Goal: Register for event/course

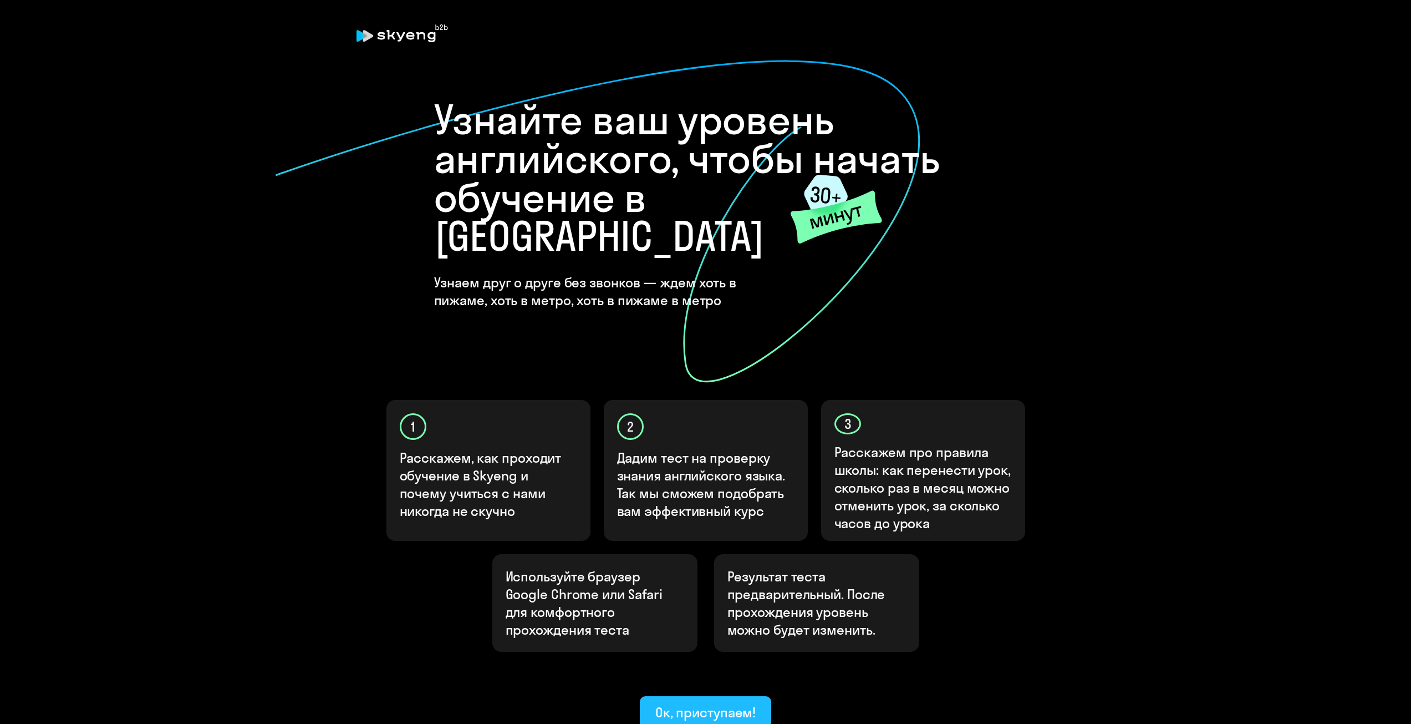
click at [703, 703] on div "Ок, приступаем!" at bounding box center [706, 712] width 101 height 18
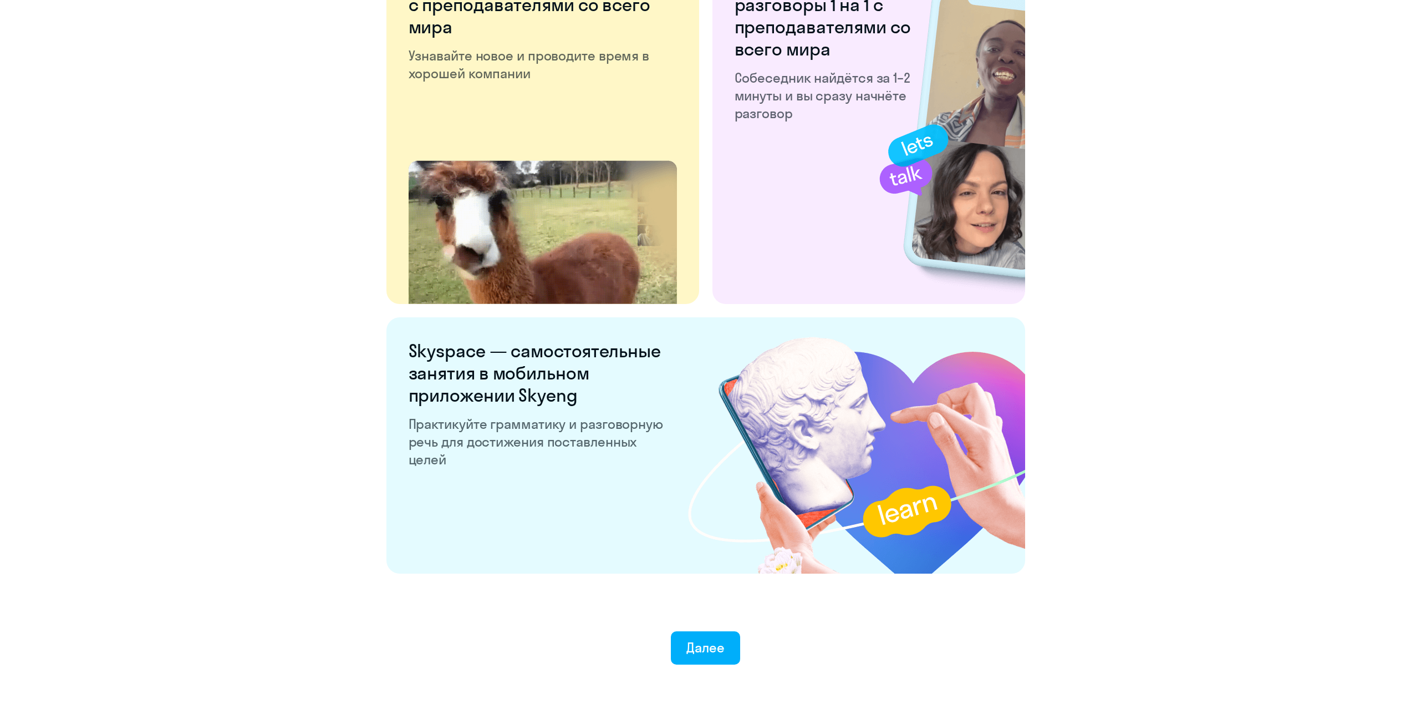
scroll to position [1847, 0]
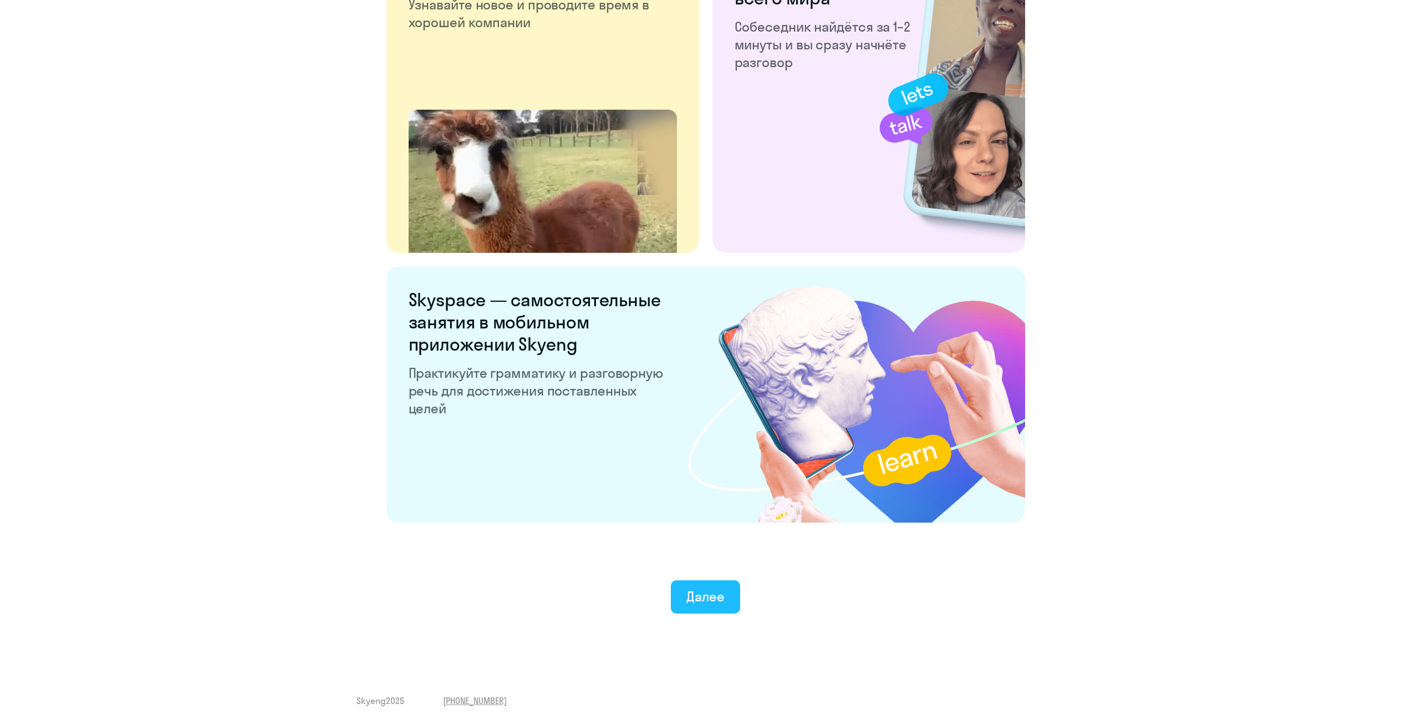
click at [719, 599] on div "Далее" at bounding box center [706, 596] width 38 height 18
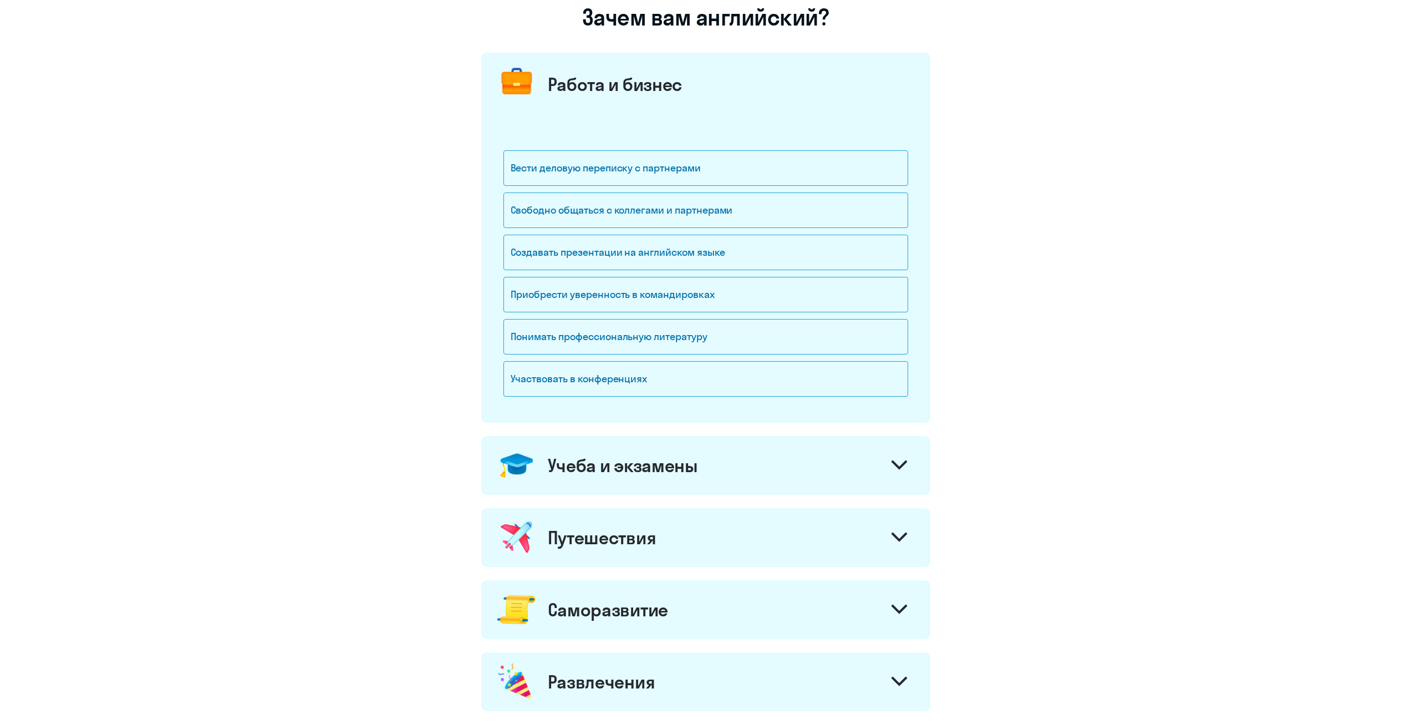
scroll to position [334, 0]
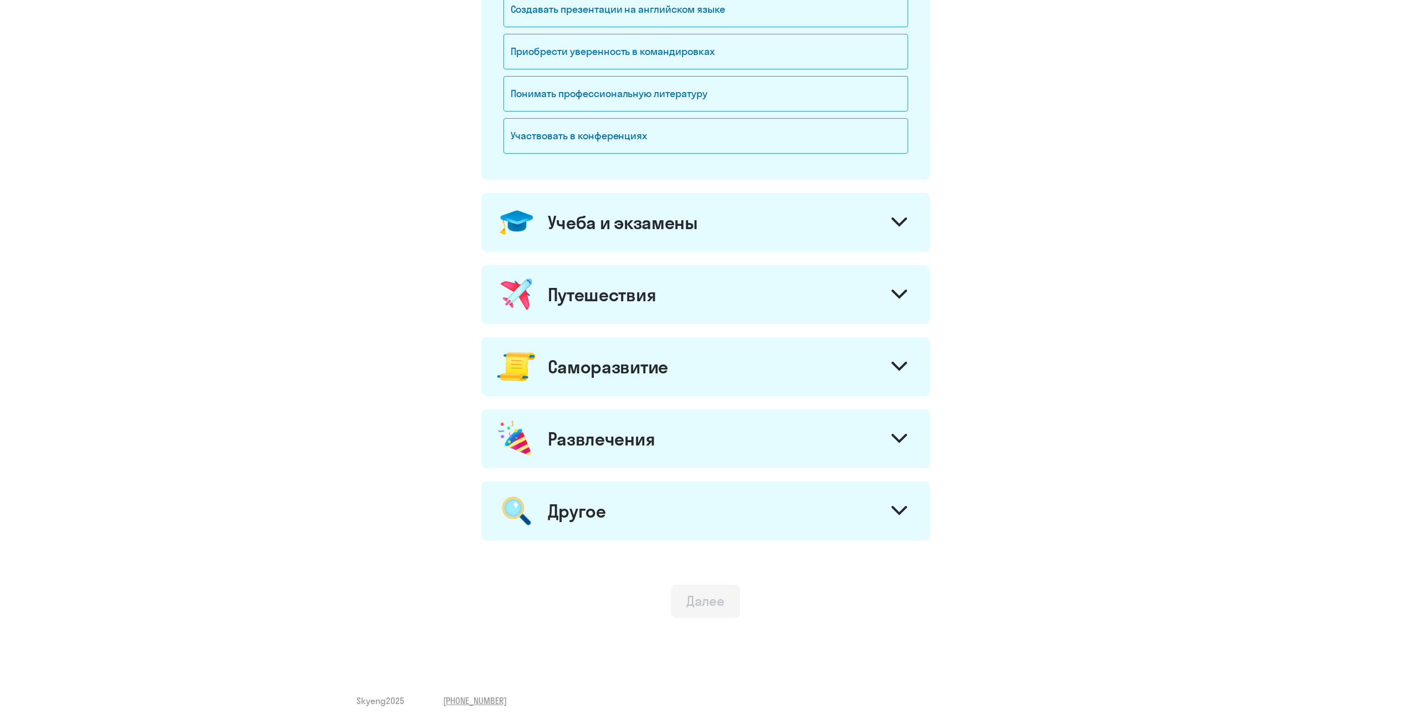
click at [691, 600] on div "Далее" at bounding box center [706, 601] width 38 height 18
click at [654, 227] on div "Учеба и экзамены" at bounding box center [623, 222] width 150 height 22
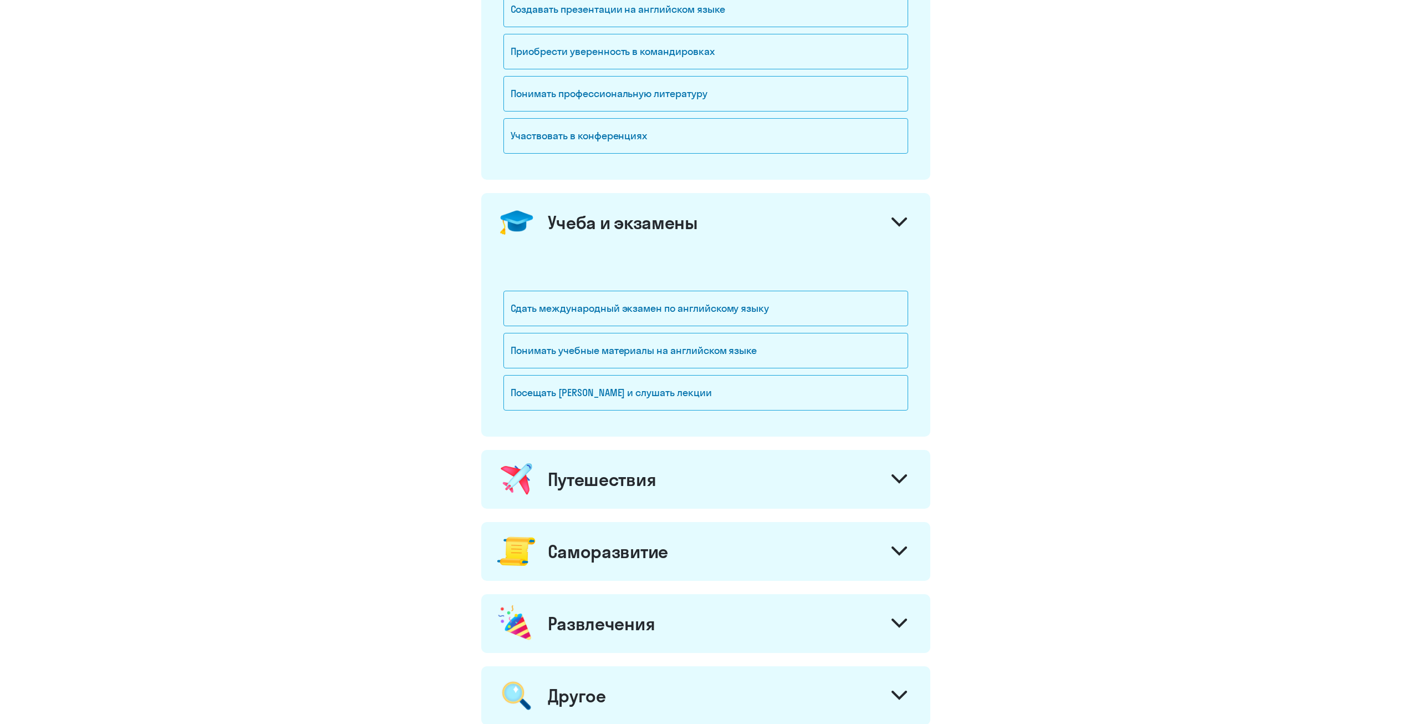
click at [656, 225] on div "Учеба и экзамены" at bounding box center [623, 222] width 150 height 22
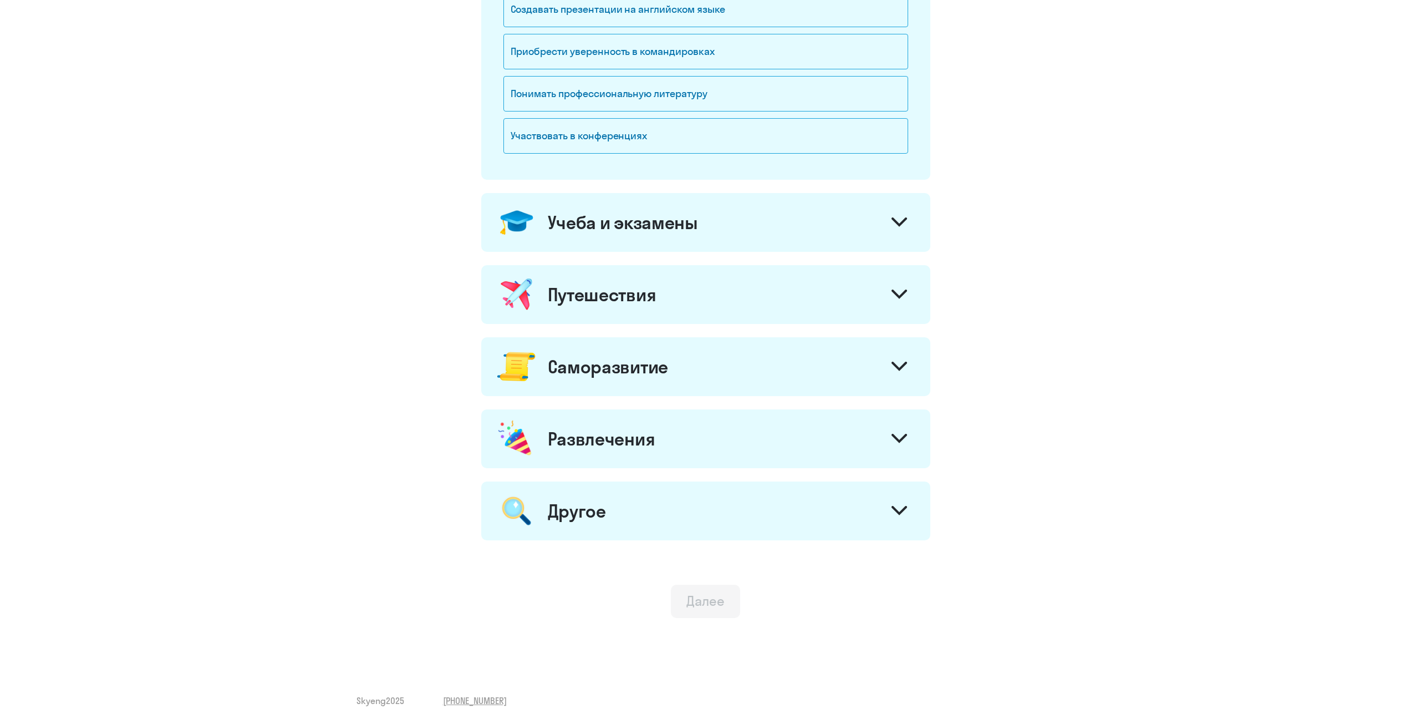
click at [657, 369] on div "Саморазвитие" at bounding box center [608, 367] width 120 height 22
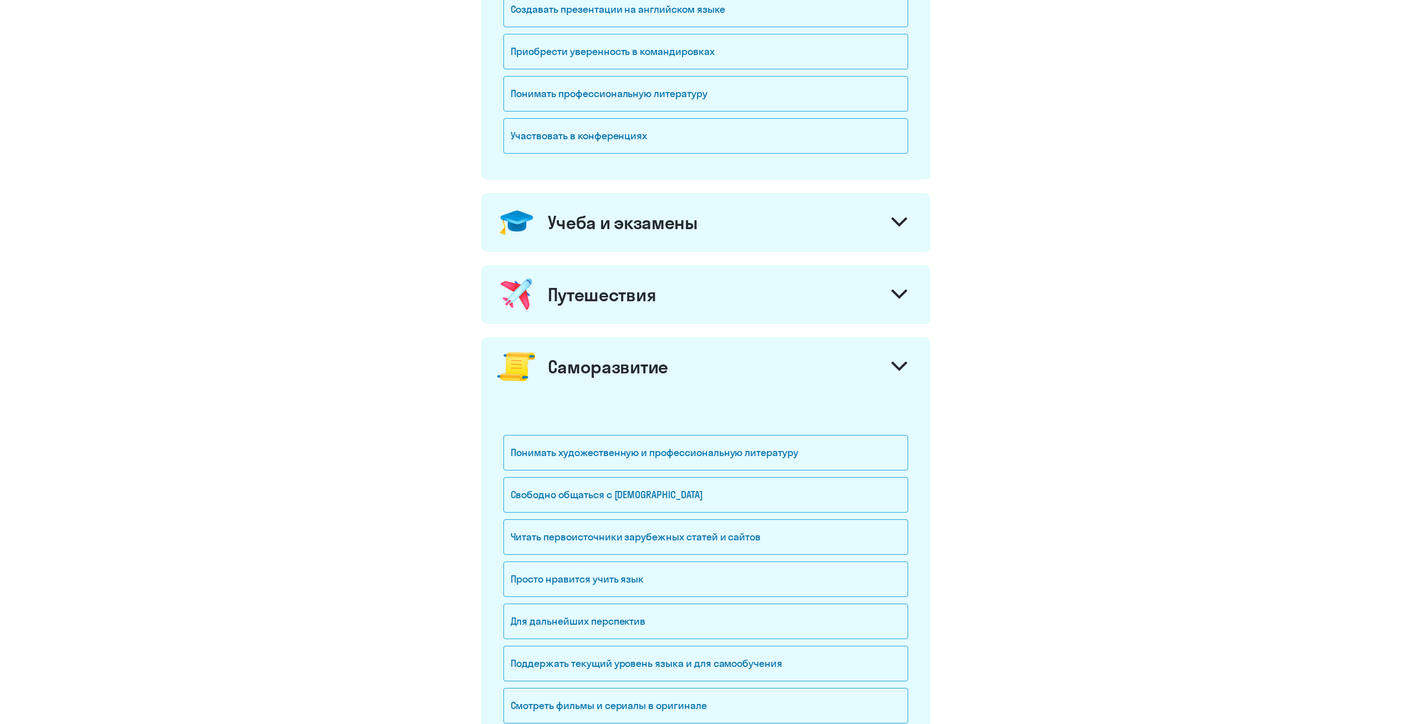
click at [654, 374] on div "Саморазвитие" at bounding box center [608, 367] width 120 height 22
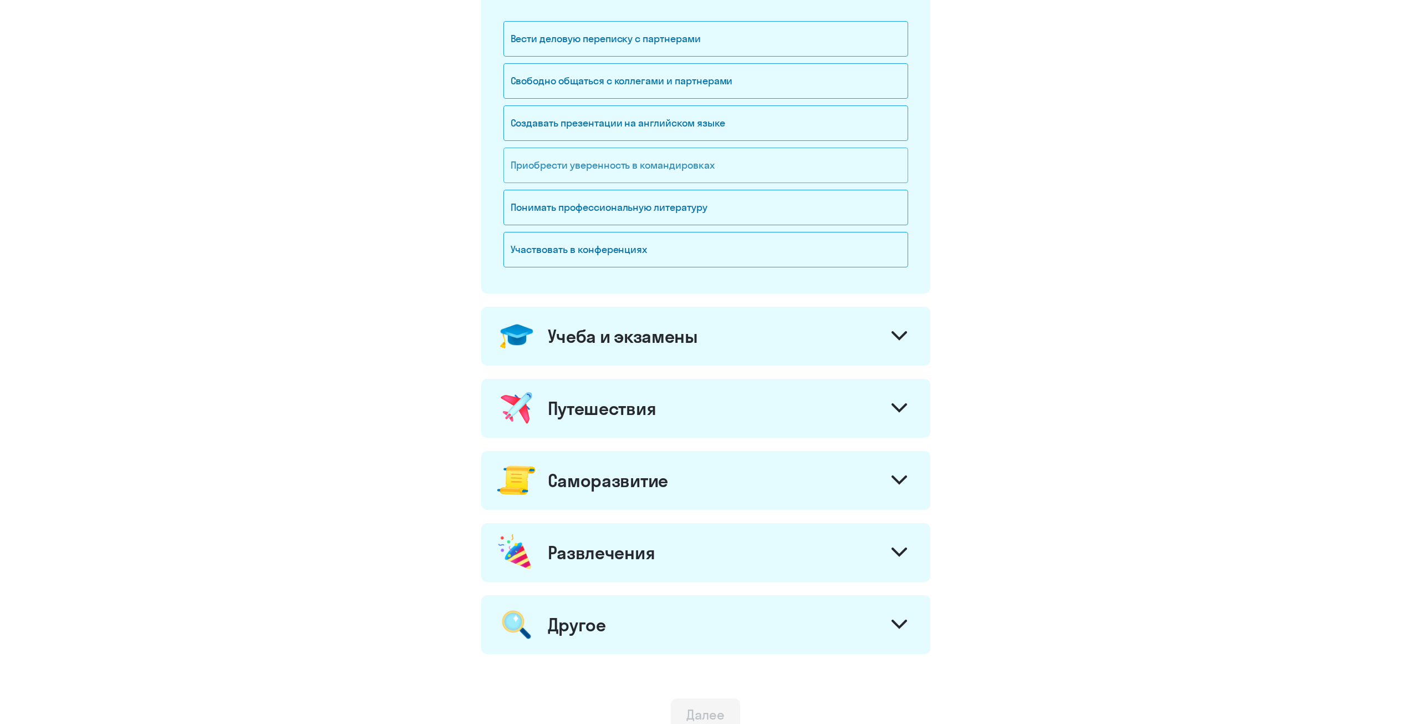
scroll to position [2, 0]
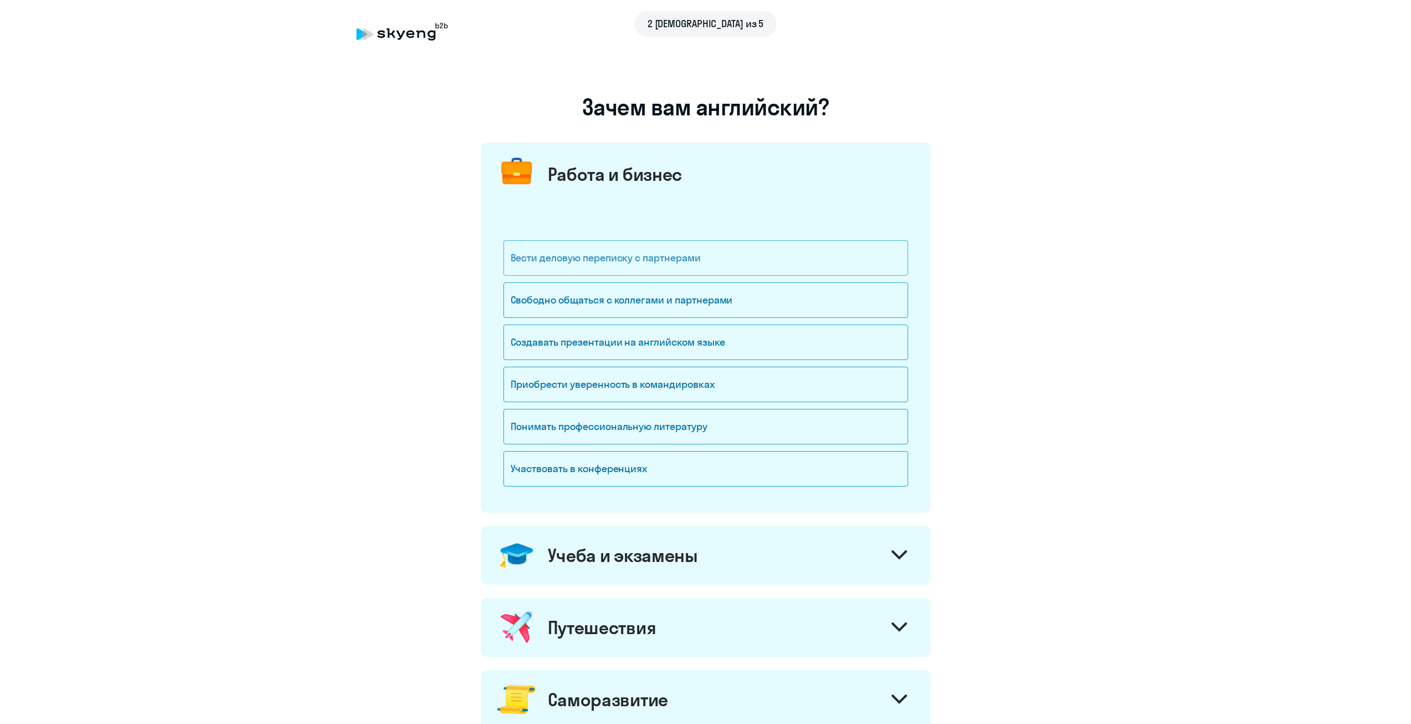
click at [614, 255] on div "Вести деловую переписку с партнерами" at bounding box center [706, 257] width 405 height 35
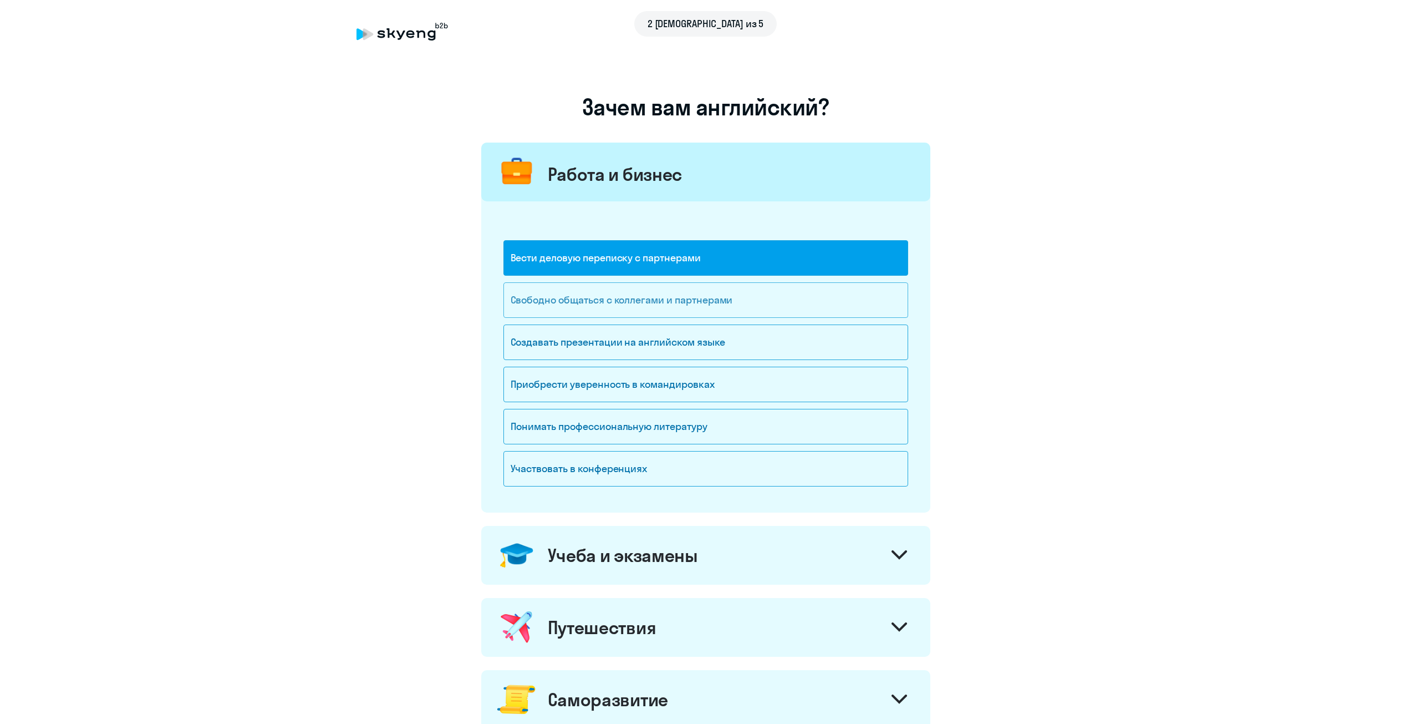
click at [616, 314] on div "Свободно общаться с коллегами и партнерами" at bounding box center [706, 299] width 405 height 35
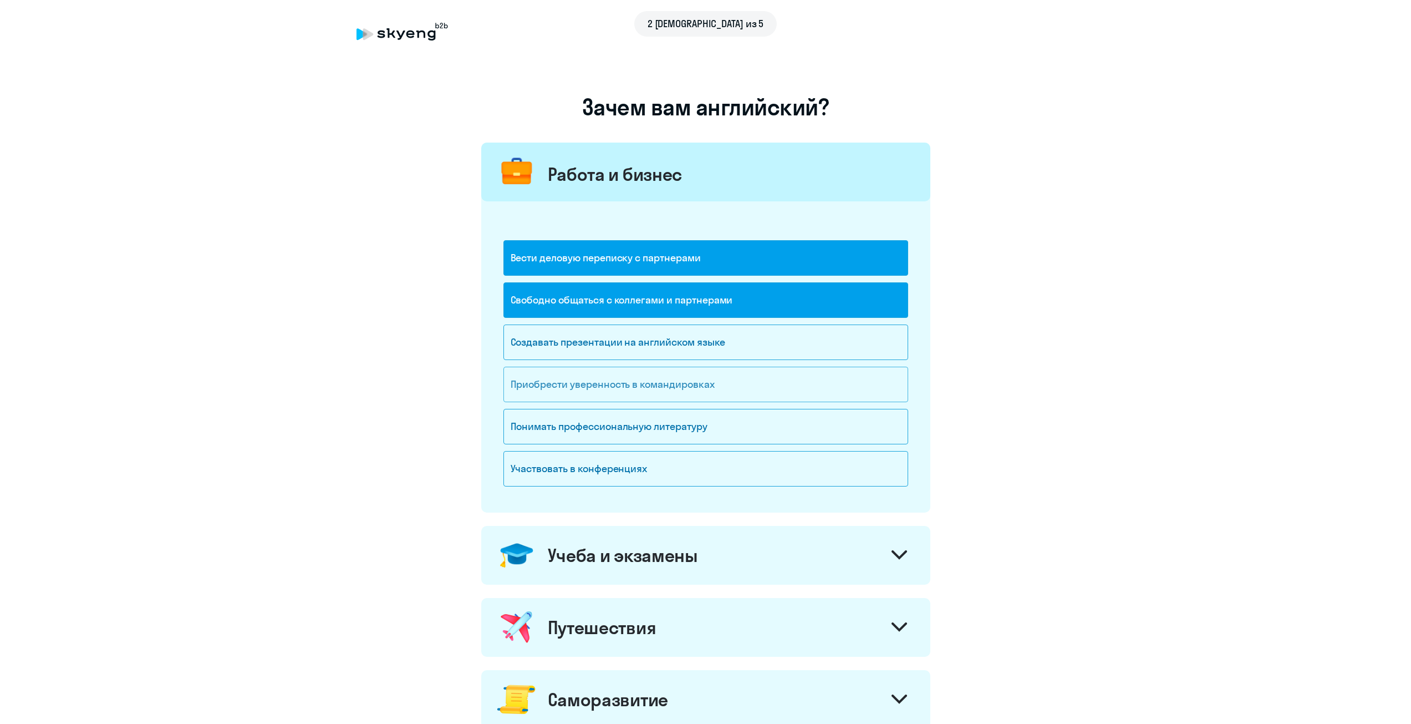
drag, startPoint x: 607, startPoint y: 360, endPoint x: 605, endPoint y: 367, distance: 6.9
click at [607, 361] on div "Создавать презентации на английском языке" at bounding box center [706, 345] width 405 height 42
drag, startPoint x: 595, startPoint y: 339, endPoint x: 595, endPoint y: 351, distance: 11.7
click at [595, 339] on div "Создавать презентации на английском языке" at bounding box center [706, 341] width 405 height 35
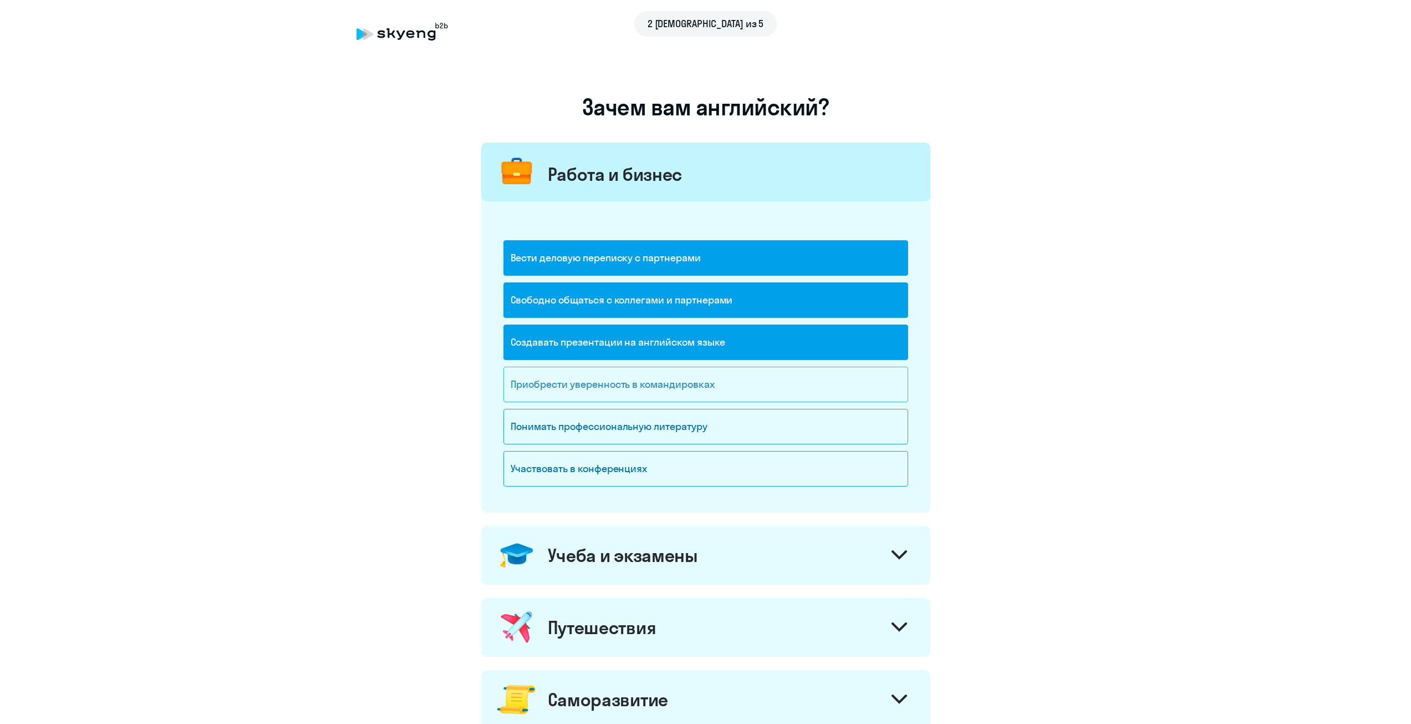
click at [596, 387] on div "Приобрести уверенность в командировках" at bounding box center [706, 384] width 405 height 35
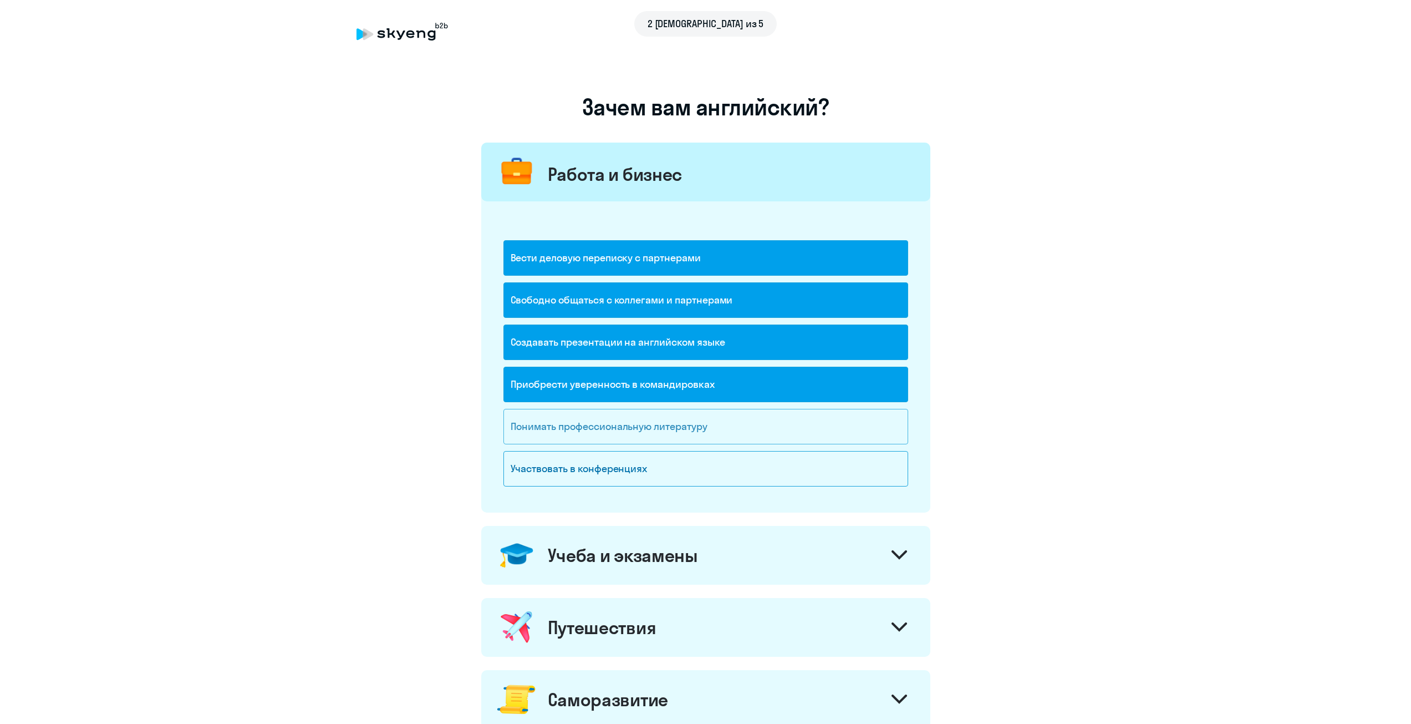
click at [598, 426] on div "Понимать профессиональную литературу" at bounding box center [706, 426] width 405 height 35
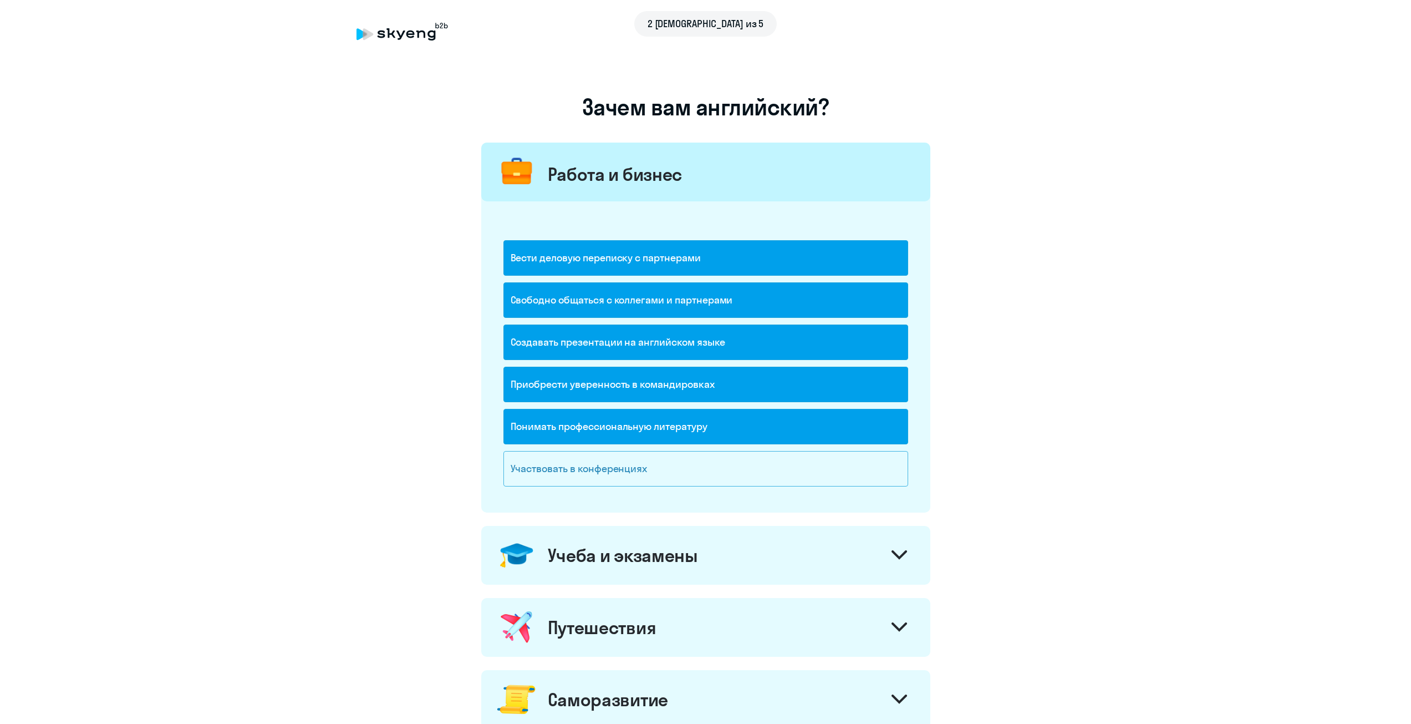
click at [594, 461] on div "Участвовать в конференциях" at bounding box center [706, 468] width 405 height 35
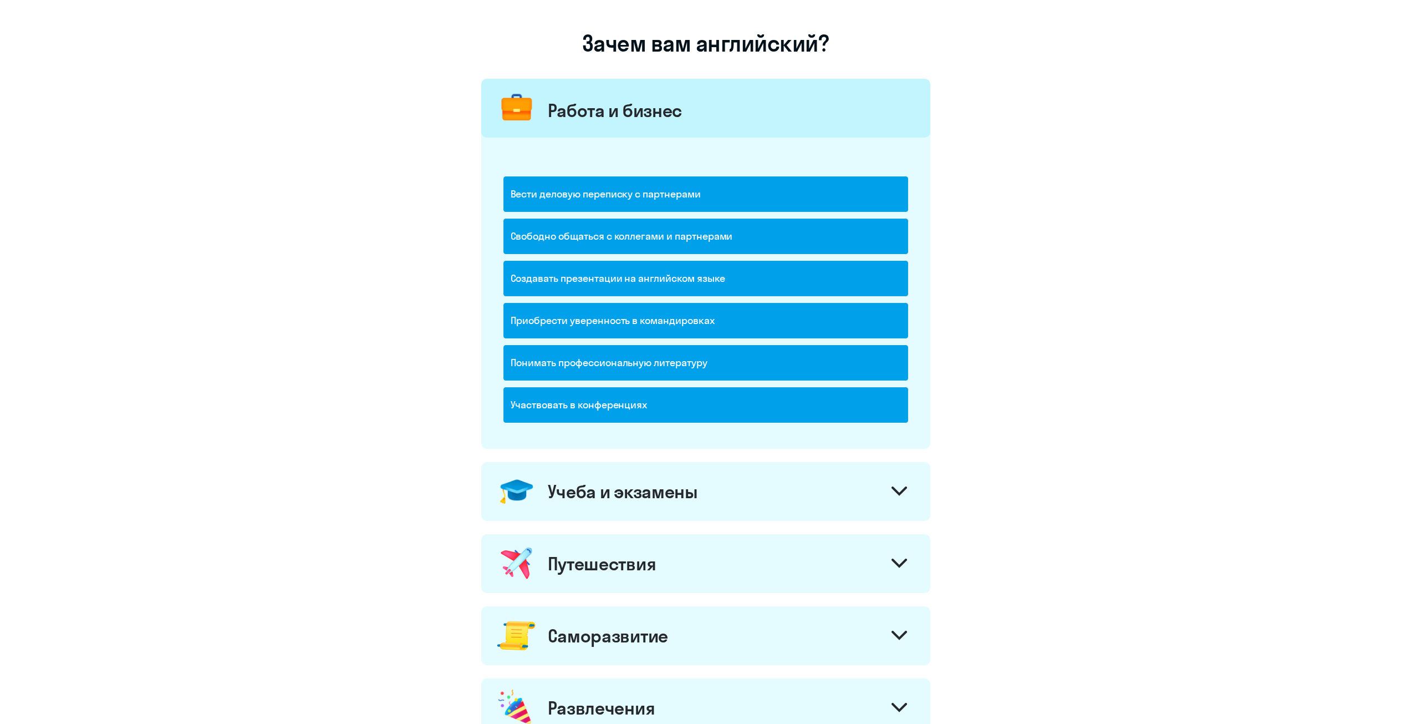
scroll to position [334, 0]
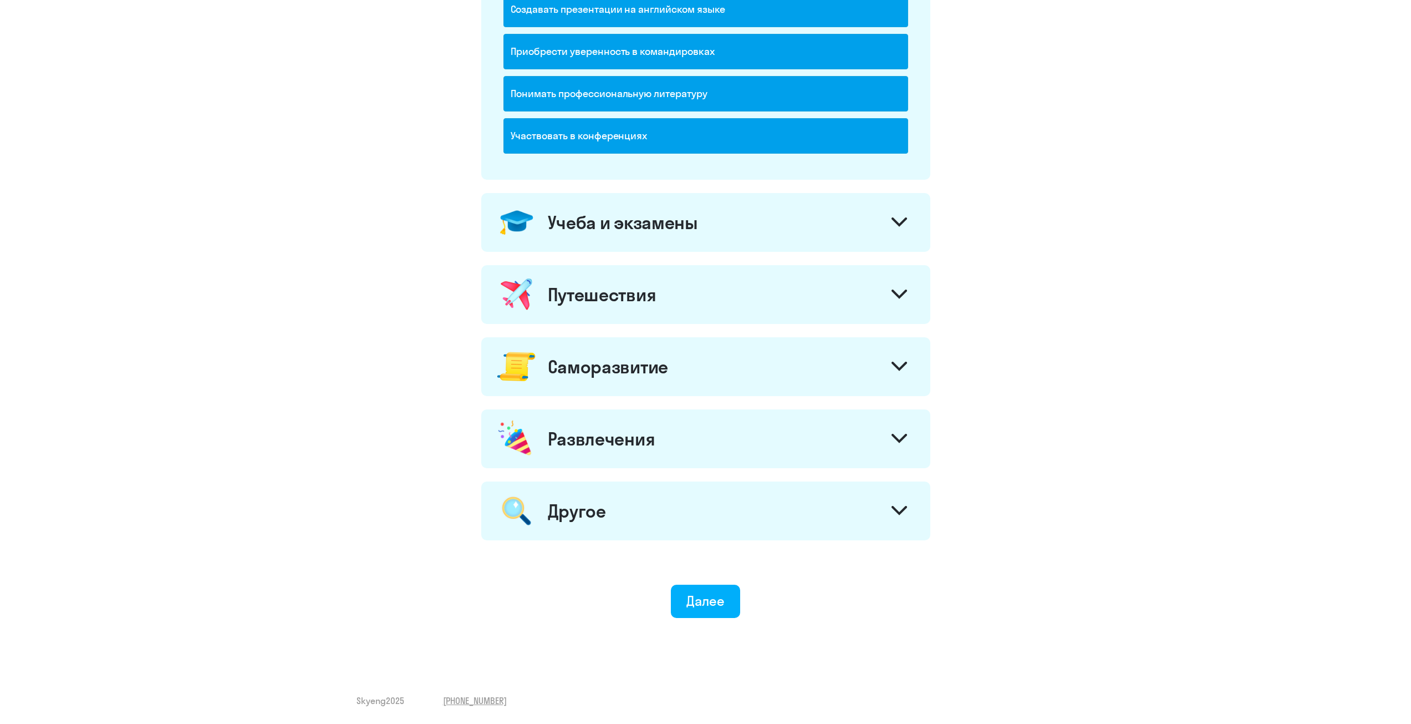
click at [620, 237] on div "Учеба и экзамены" at bounding box center [705, 222] width 449 height 59
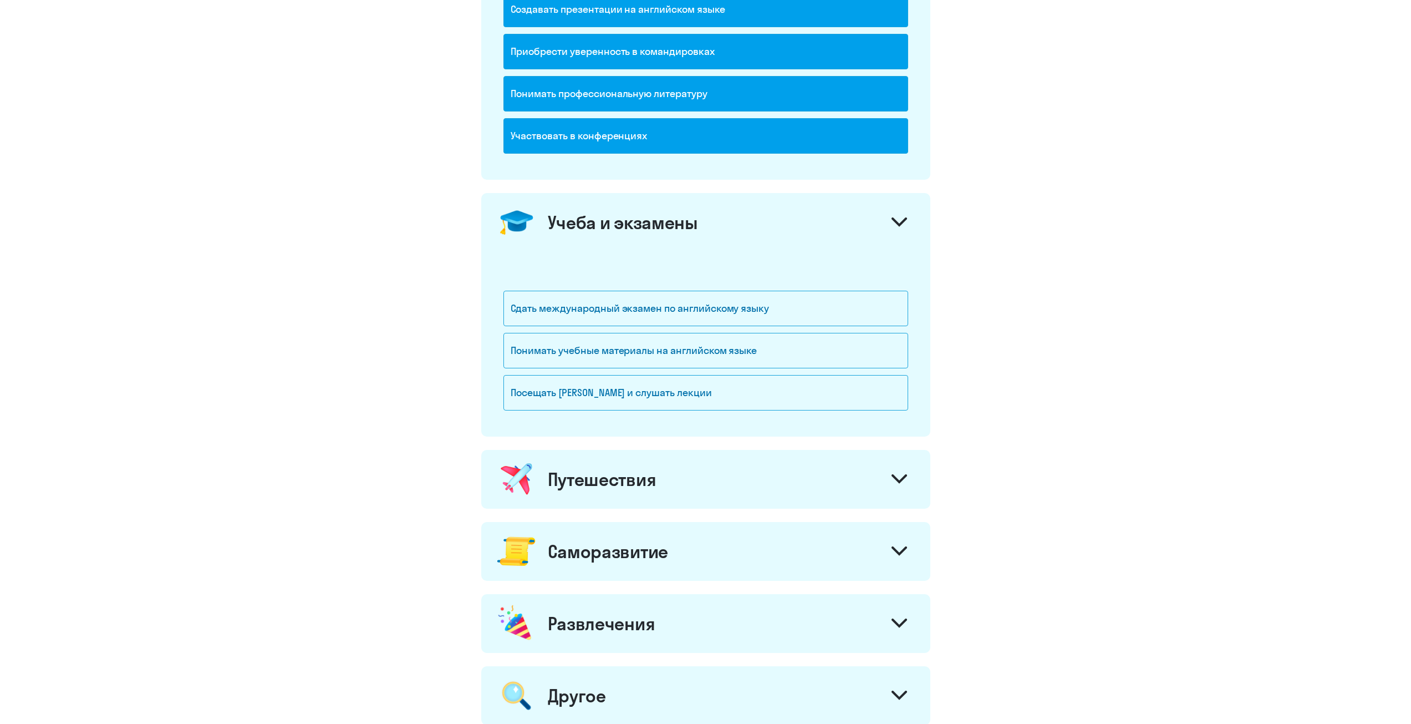
click at [595, 328] on div "Сдать международный экзамен по английскому языку" at bounding box center [706, 312] width 405 height 42
drag, startPoint x: 583, startPoint y: 393, endPoint x: 583, endPoint y: 370, distance: 22.2
click at [583, 391] on div "Посещать [PERSON_NAME] и слушать лекции" at bounding box center [706, 392] width 405 height 35
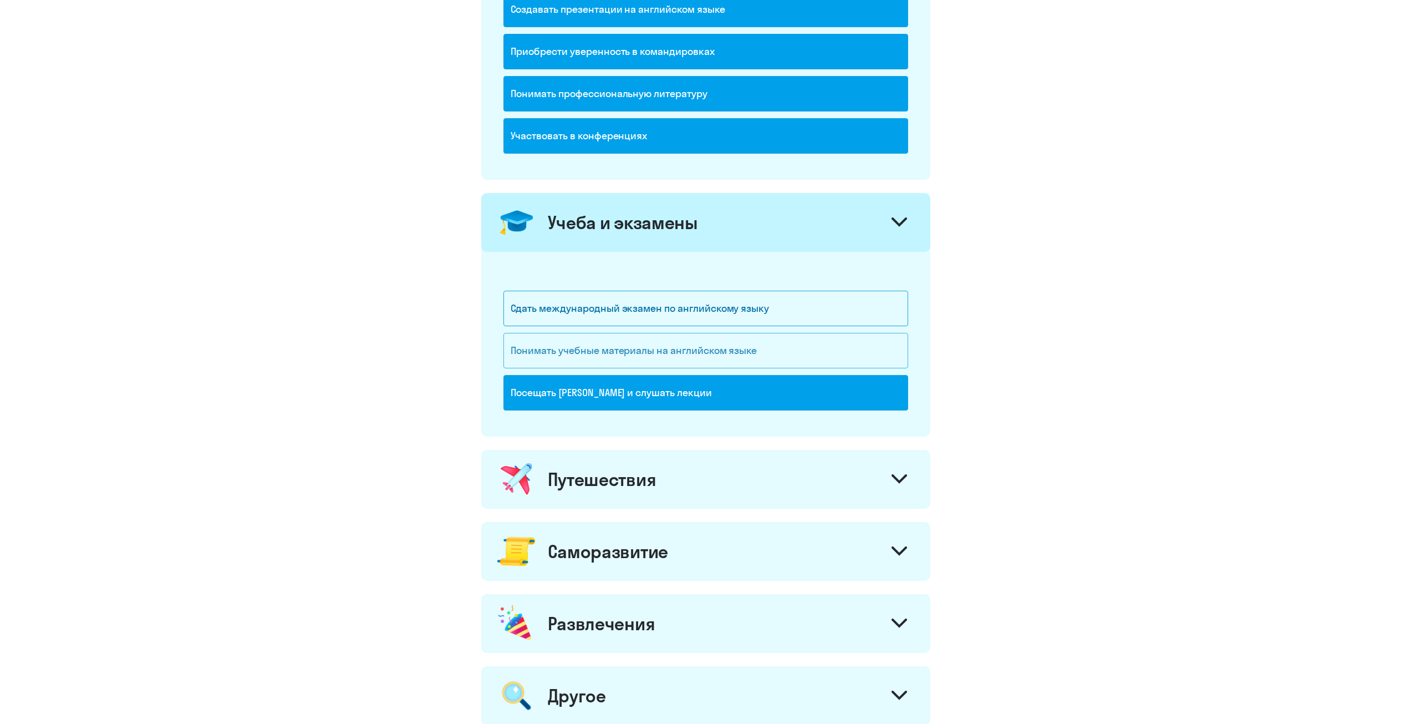
click at [579, 341] on div "Понимать учебные материалы на английском языке" at bounding box center [706, 350] width 405 height 35
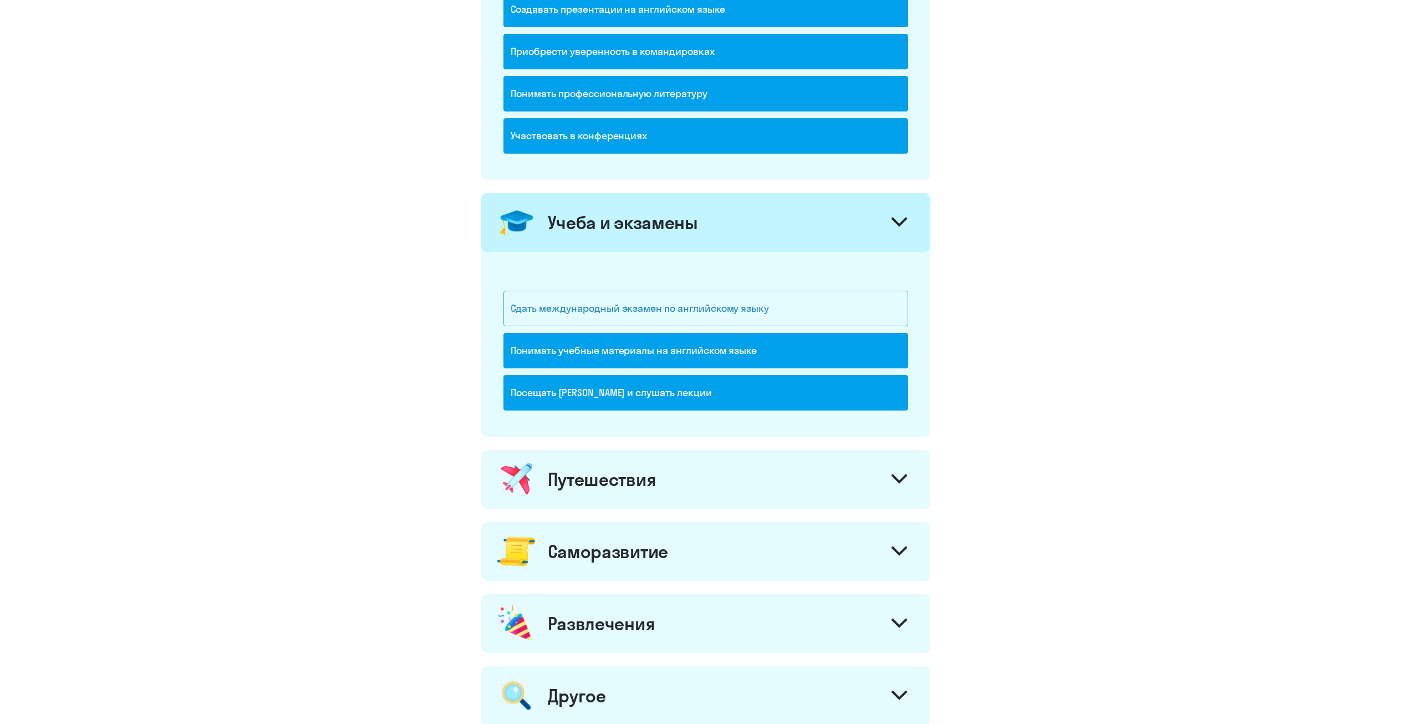
click at [594, 309] on div "Сдать международный экзамен по английскому языку" at bounding box center [706, 308] width 405 height 35
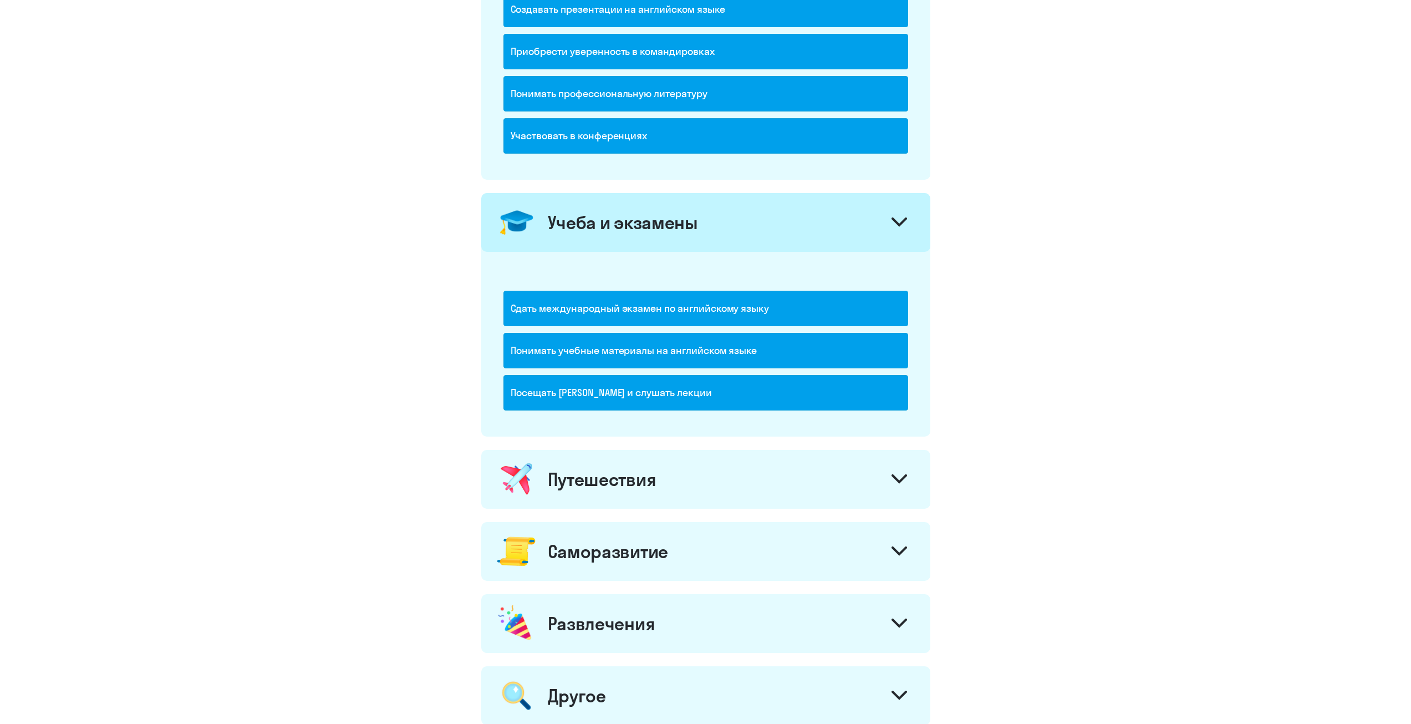
click at [603, 466] on div "Путешествия" at bounding box center [705, 479] width 449 height 59
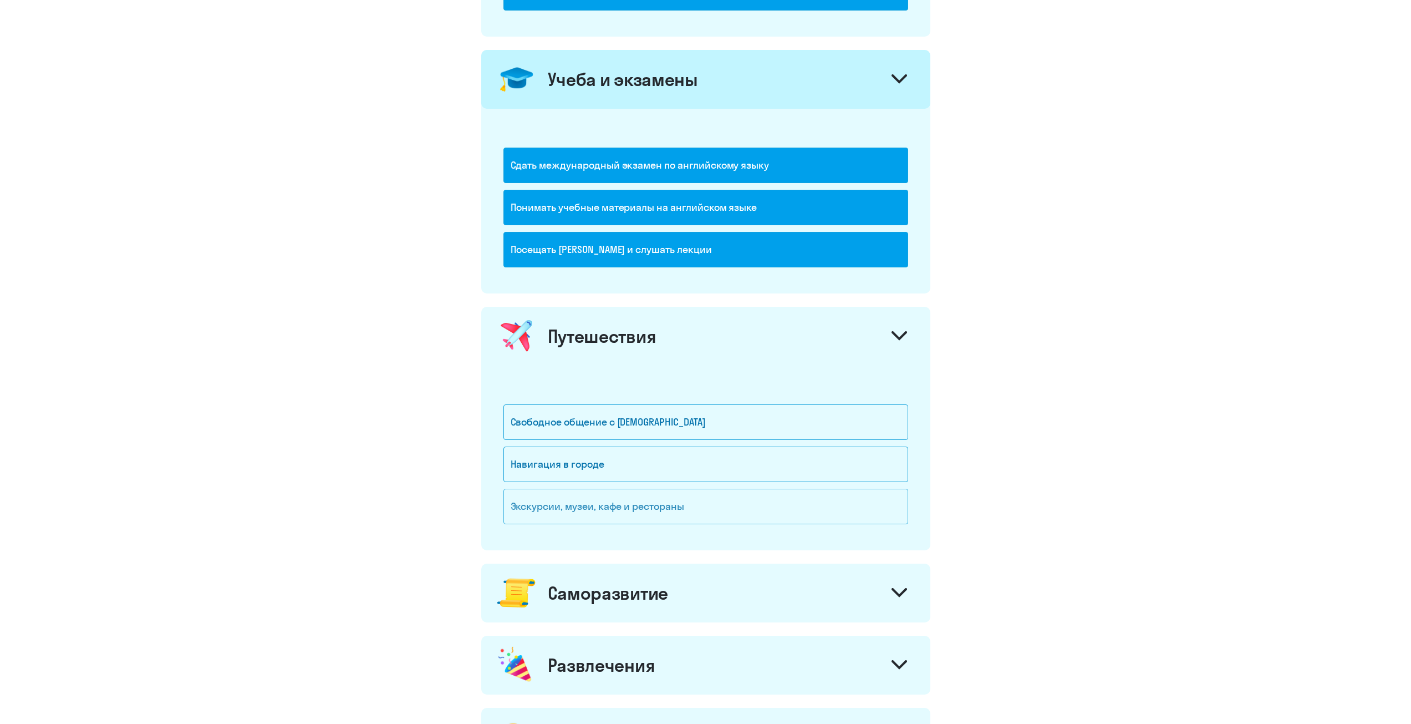
scroll to position [556, 0]
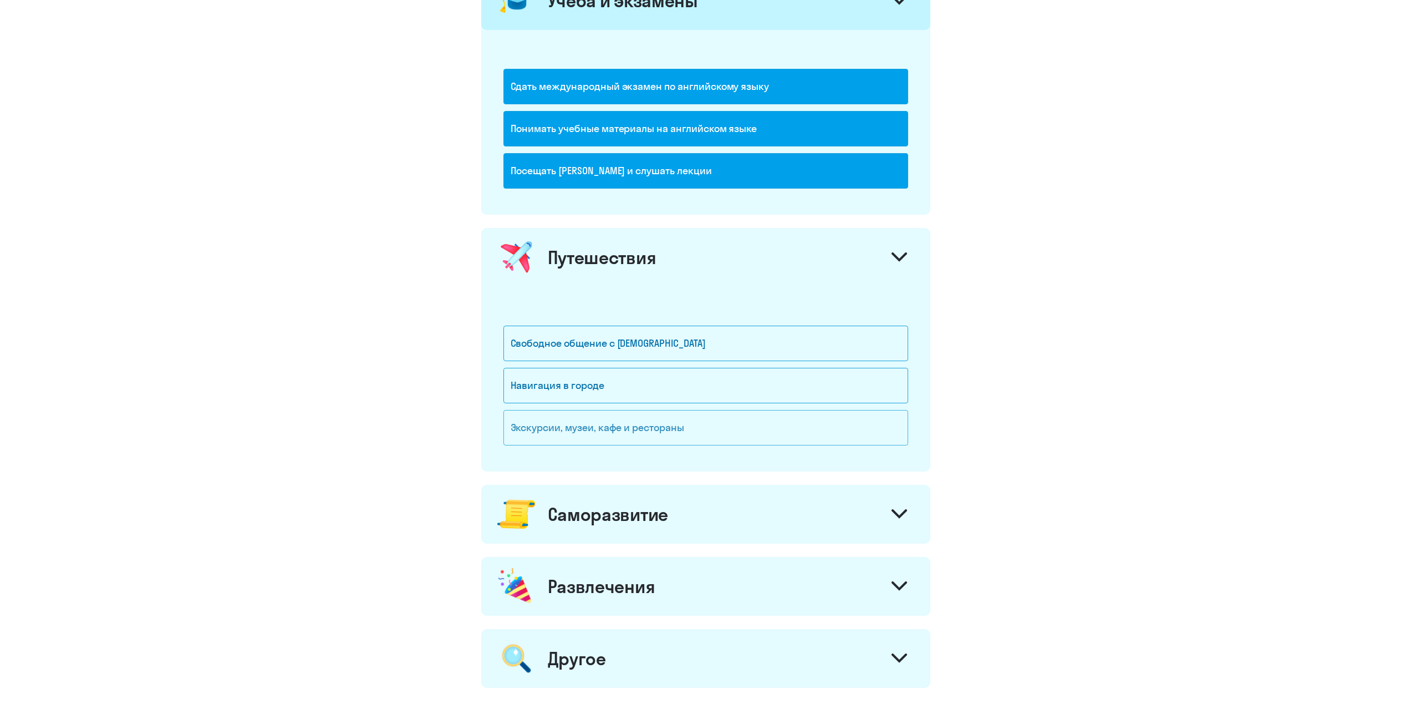
click at [603, 423] on div "Экскурсии, музеи, кафе и рестораны" at bounding box center [706, 427] width 405 height 35
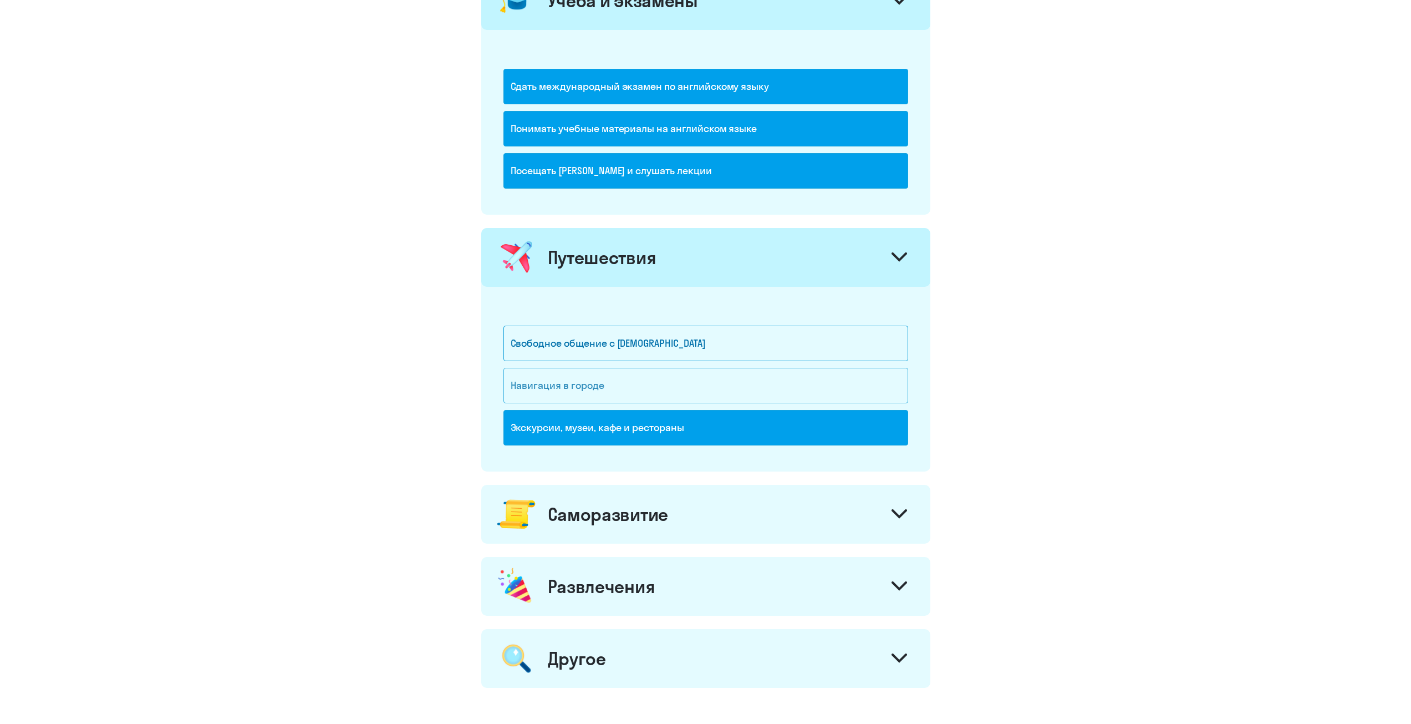
click at [586, 377] on div "Навигация в городе" at bounding box center [706, 385] width 405 height 35
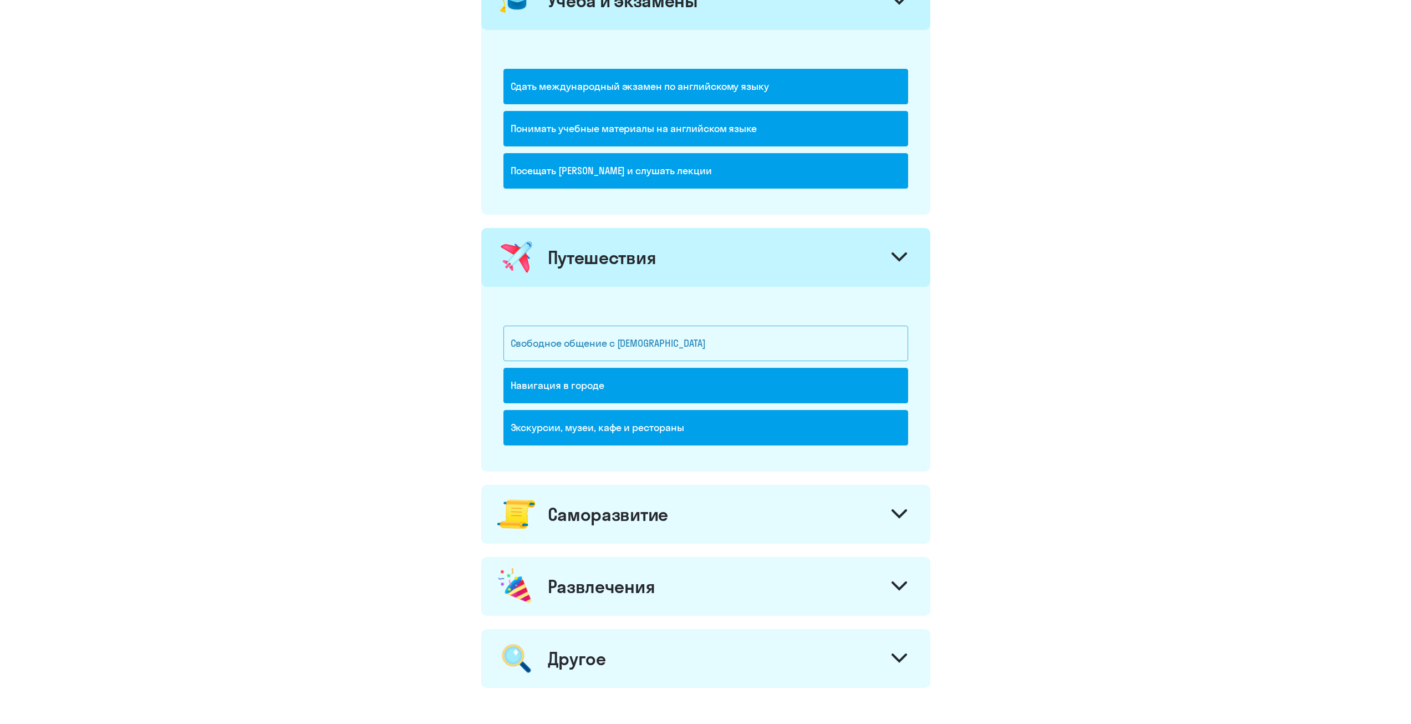
click at [591, 336] on div "Свободное общение с [DEMOGRAPHIC_DATA]" at bounding box center [706, 343] width 405 height 35
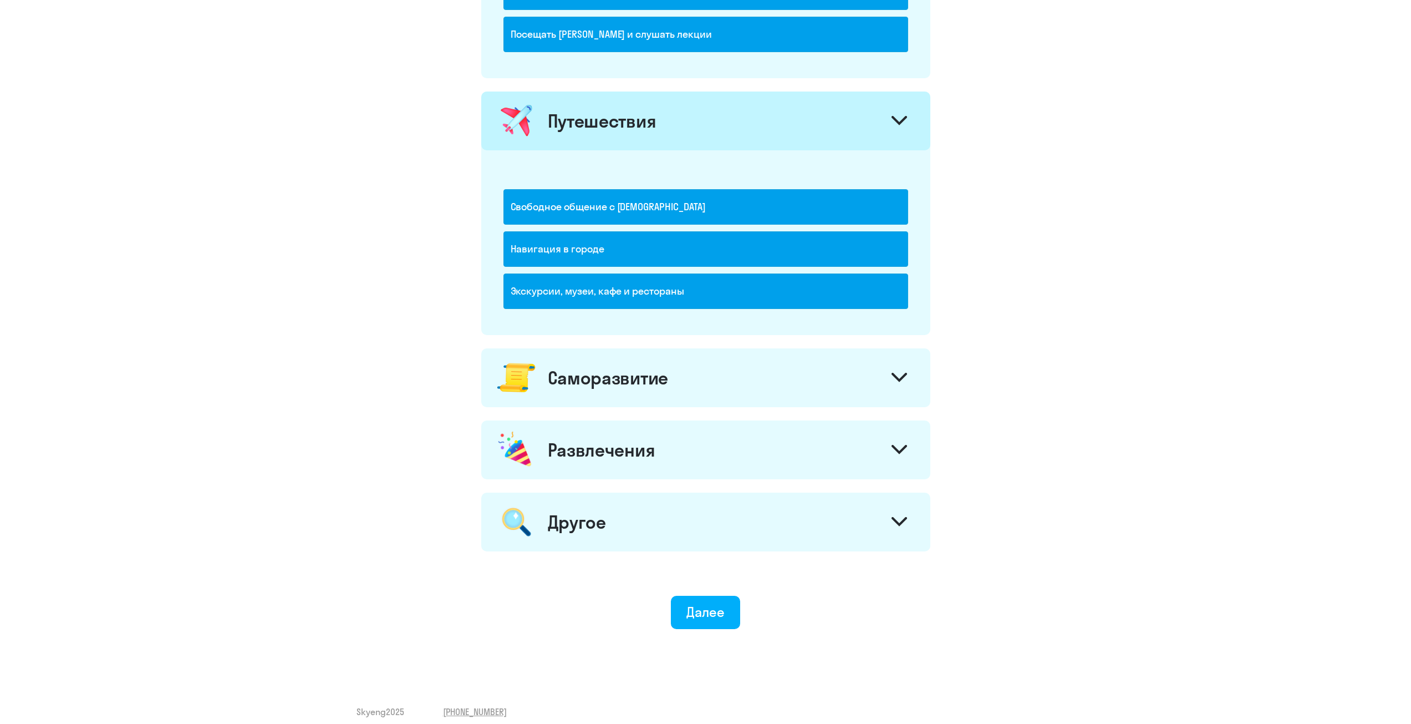
scroll to position [704, 0]
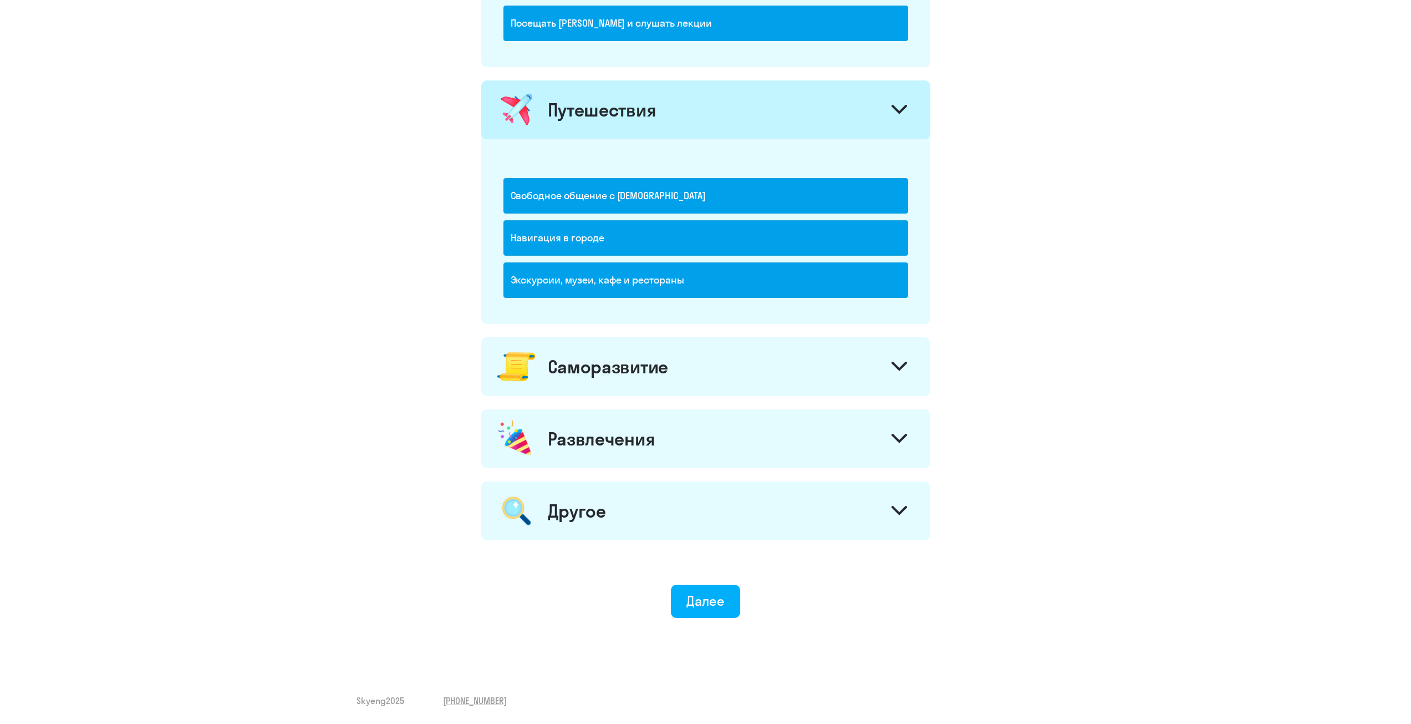
click at [608, 348] on div "Саморазвитие" at bounding box center [705, 366] width 449 height 59
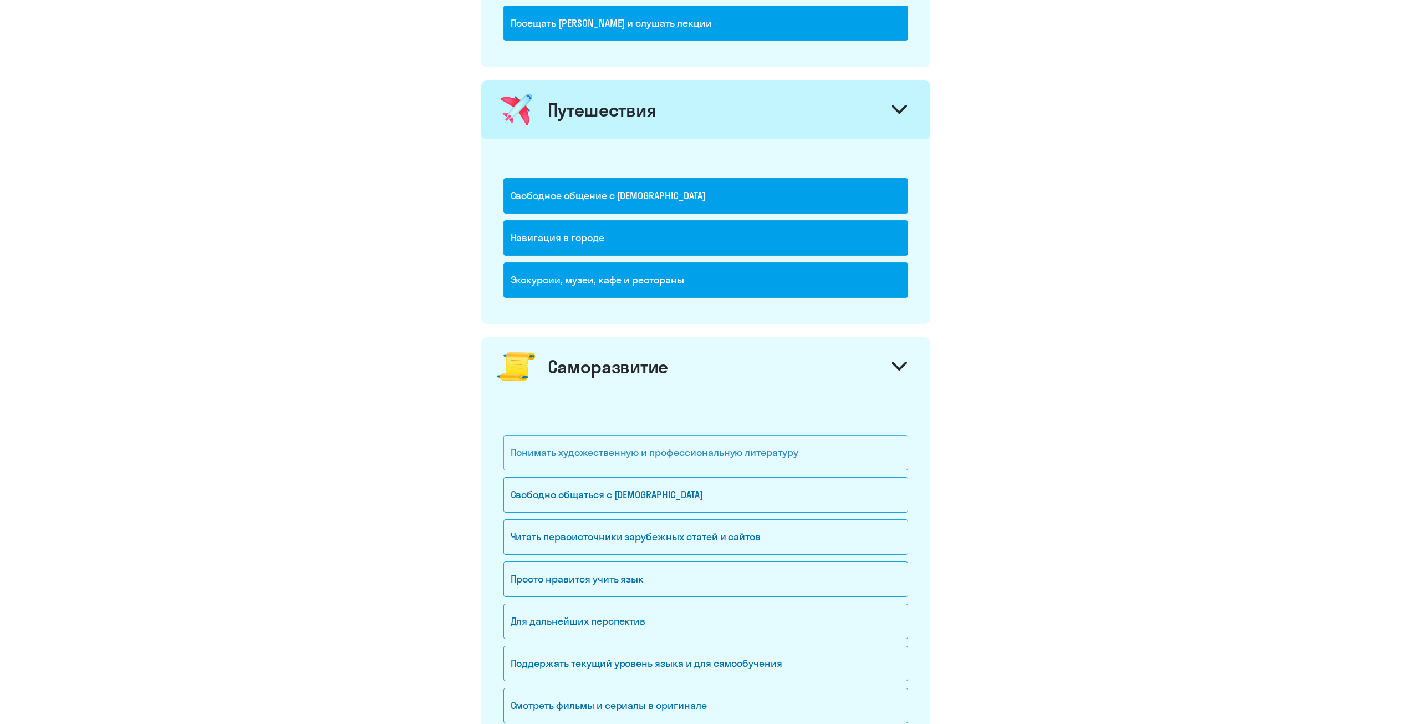
click at [598, 454] on div "Понимать художественную и профессиональную литературу" at bounding box center [706, 452] width 405 height 35
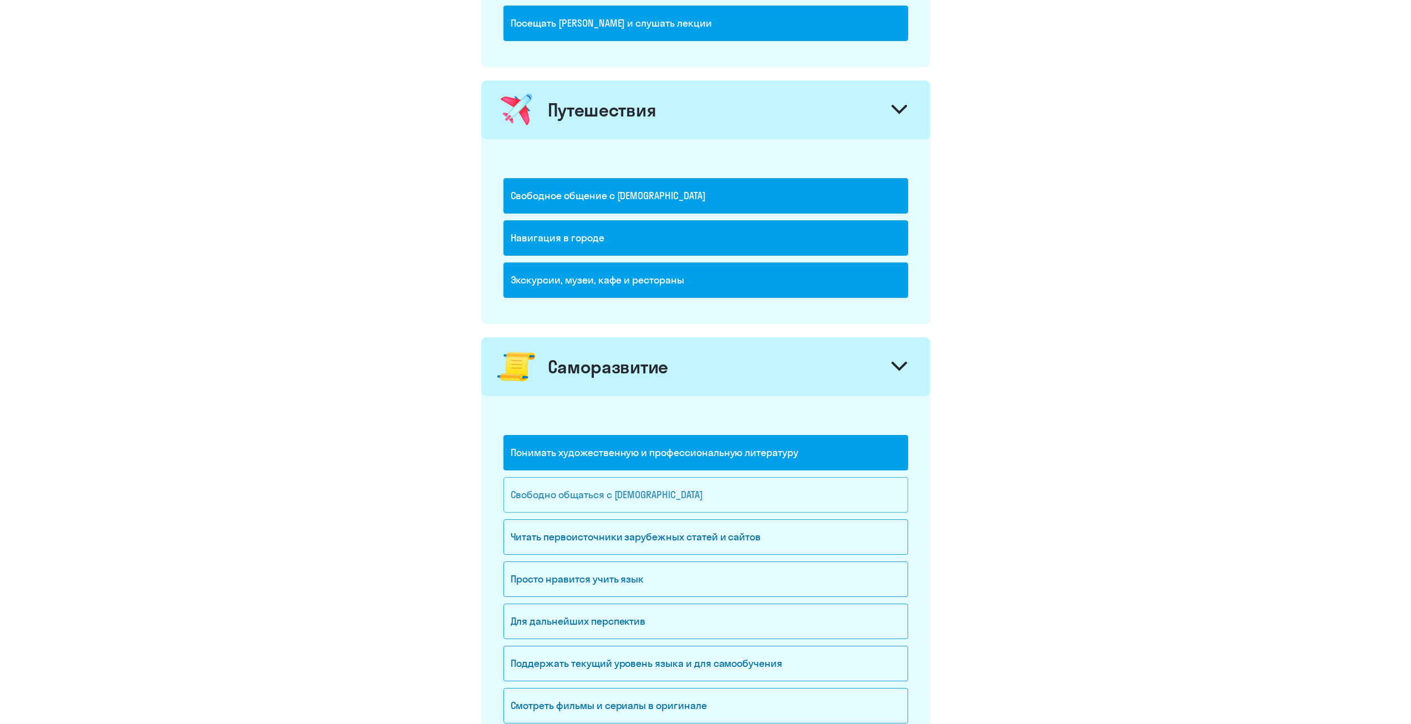
drag, startPoint x: 595, startPoint y: 496, endPoint x: 594, endPoint y: 507, distance: 10.6
click at [595, 497] on div "Свободно общаться с [DEMOGRAPHIC_DATA]" at bounding box center [706, 494] width 405 height 35
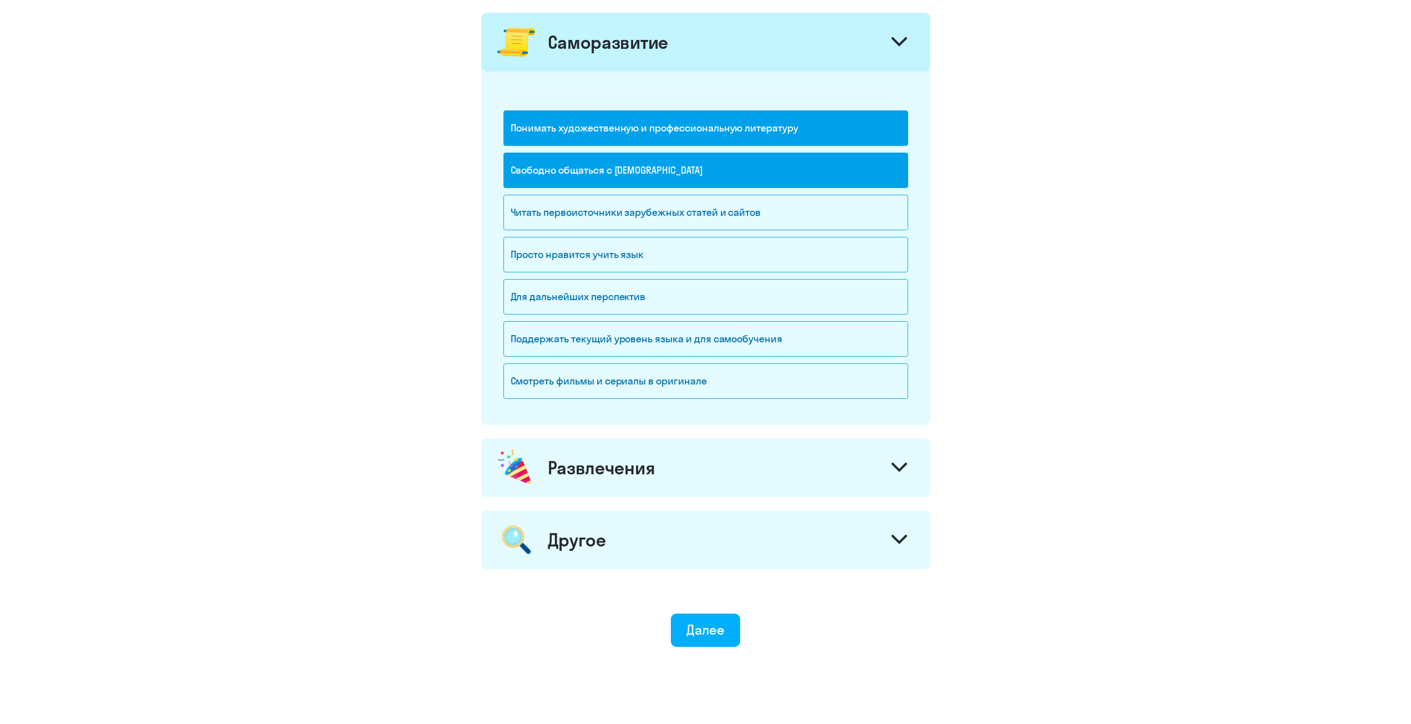
scroll to position [1057, 0]
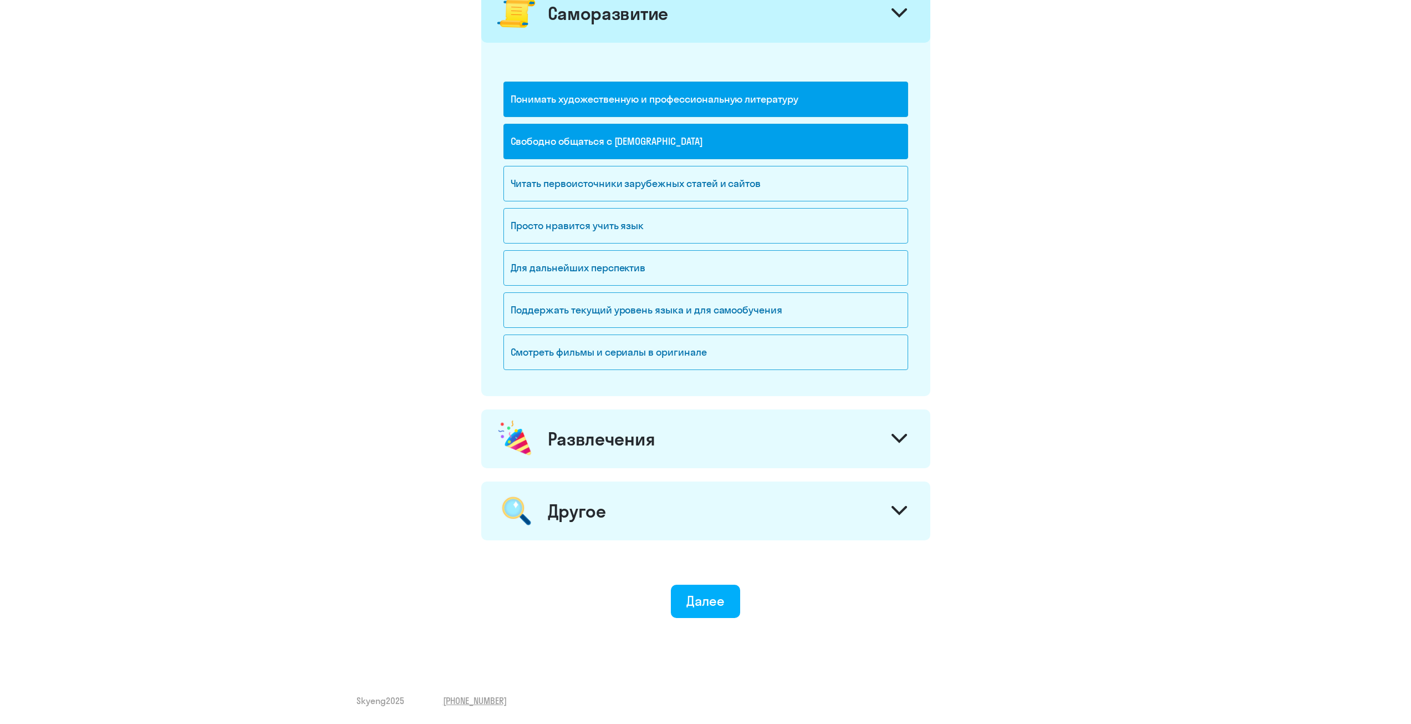
click at [645, 448] on div "Развлечения" at bounding box center [602, 439] width 108 height 22
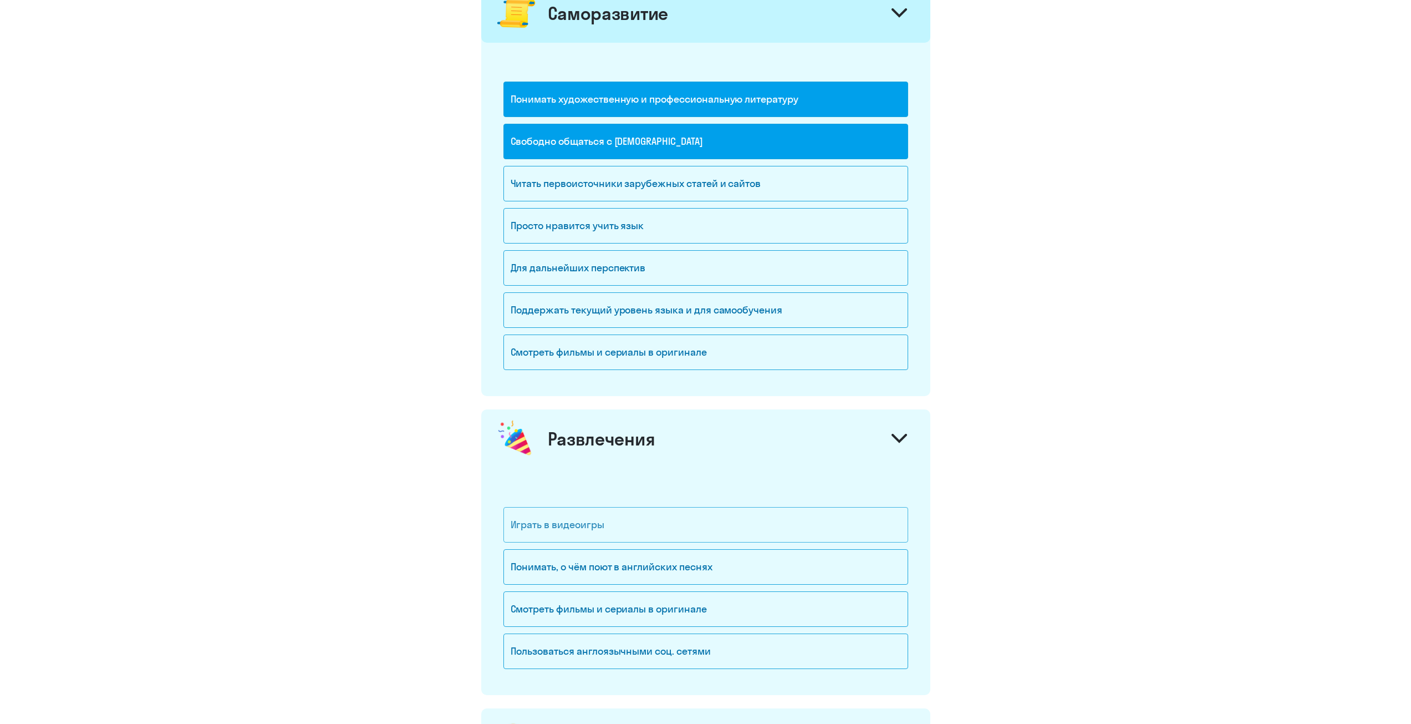
click at [612, 541] on div "Играть в видеоигры" at bounding box center [706, 524] width 405 height 35
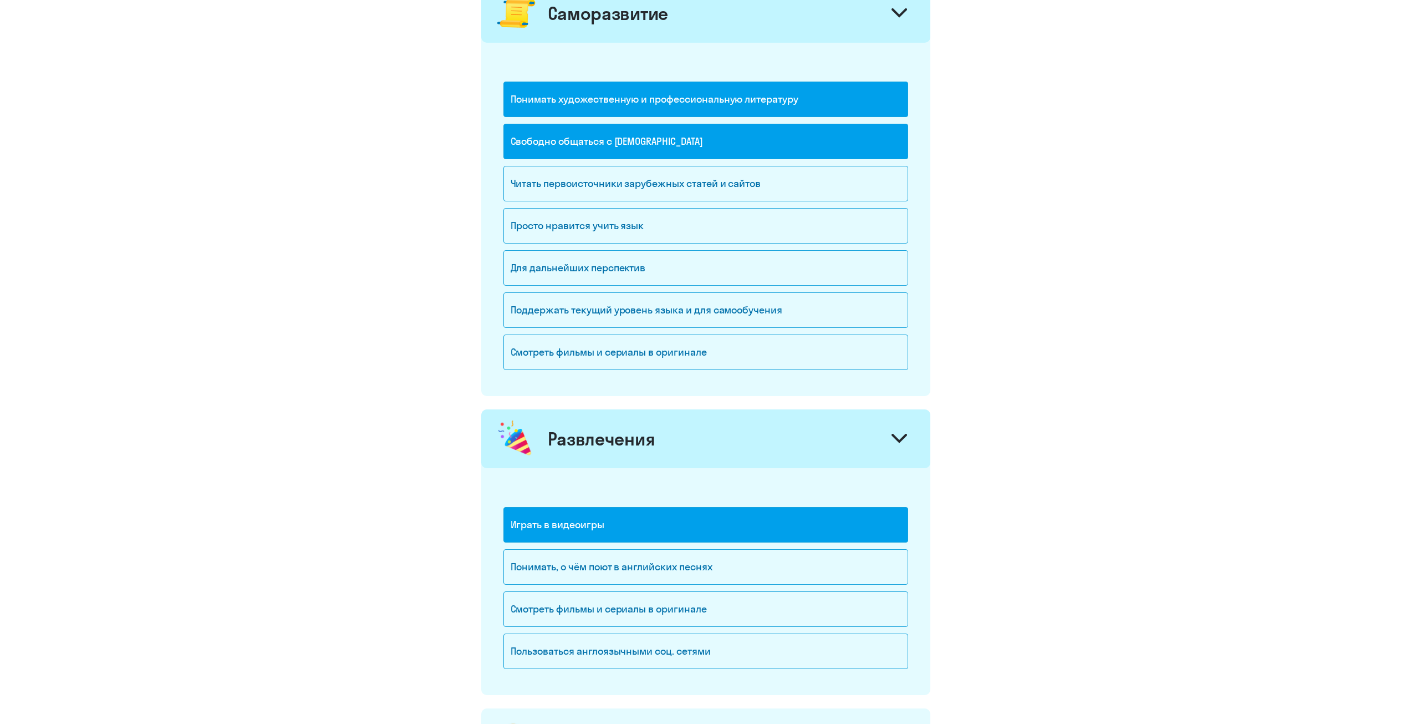
click at [624, 532] on div "Играть в видеоигры" at bounding box center [706, 524] width 405 height 35
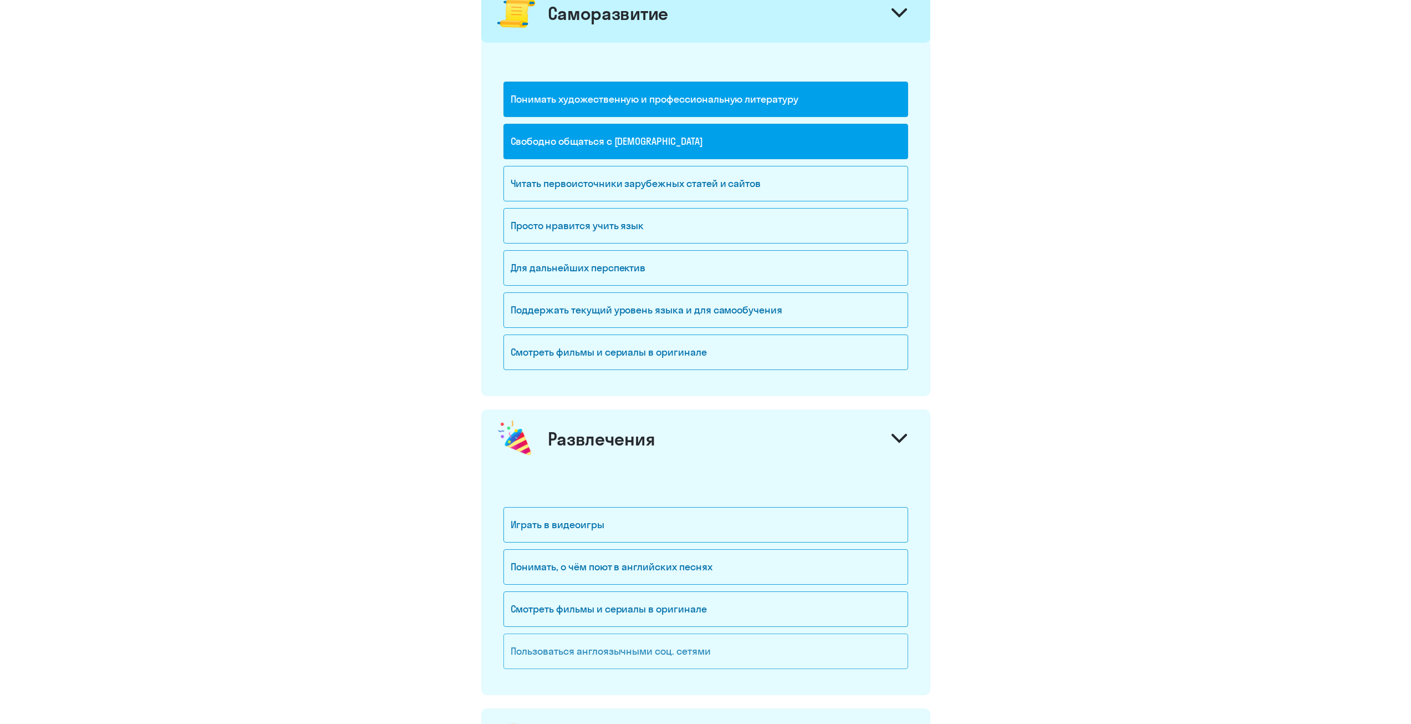
click at [663, 644] on div "Пользоваться англоязычными соц. сетями" at bounding box center [706, 650] width 405 height 35
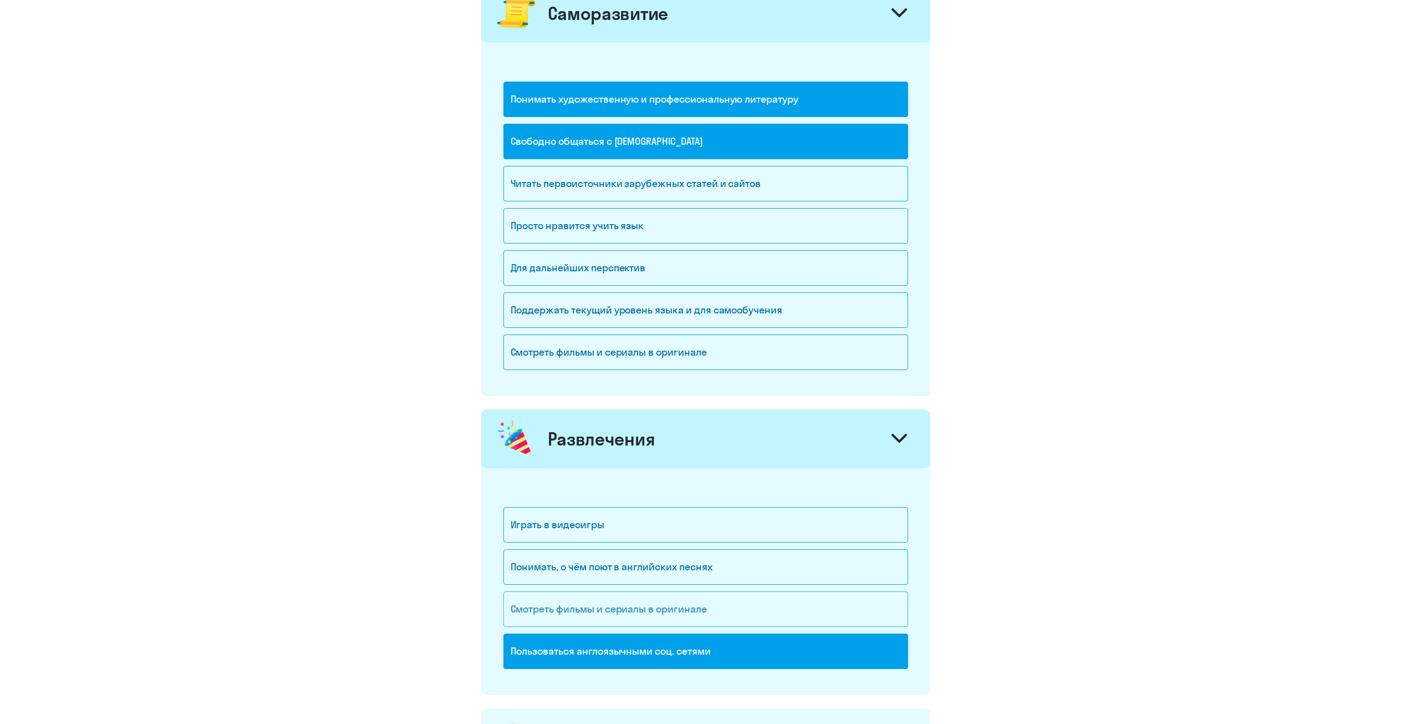
click at [662, 614] on div "Смотреть фильмы и сериалы в оригинале" at bounding box center [706, 608] width 405 height 35
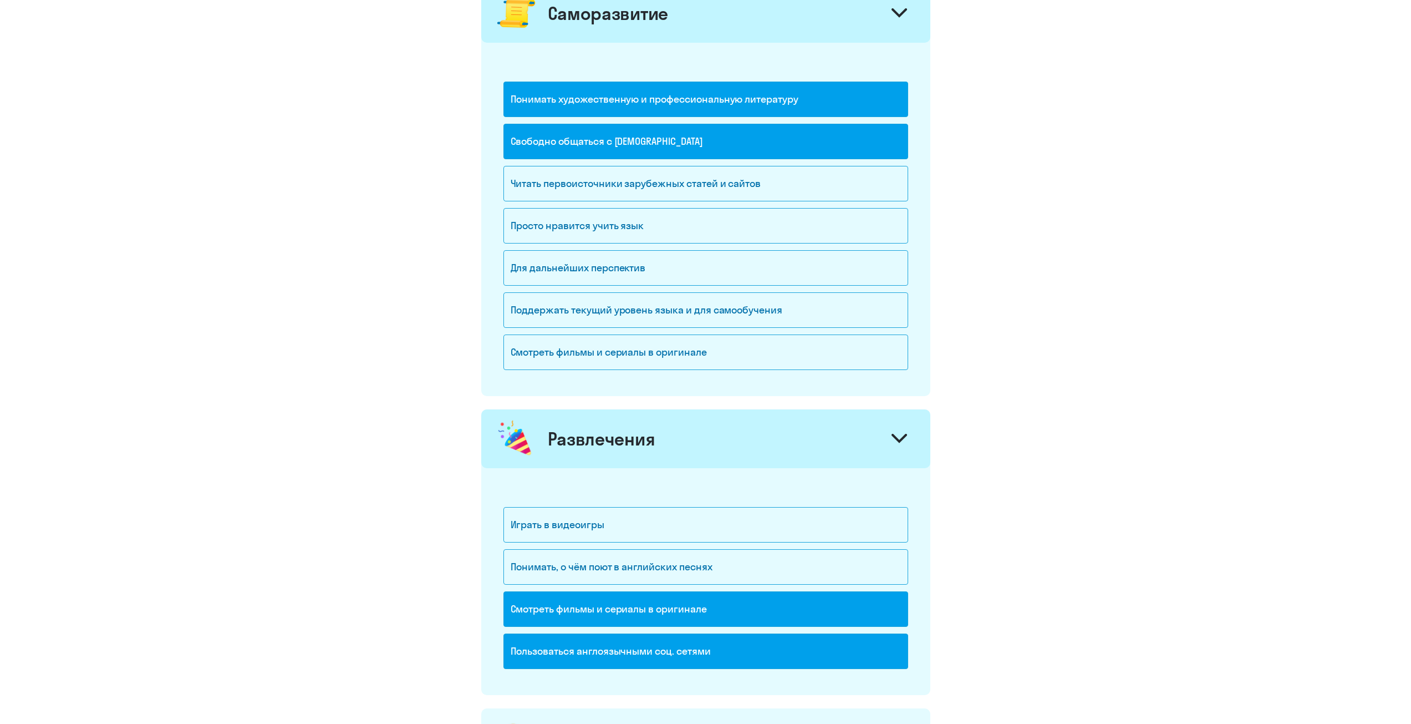
click at [708, 438] on div "Развлечения" at bounding box center [705, 438] width 449 height 59
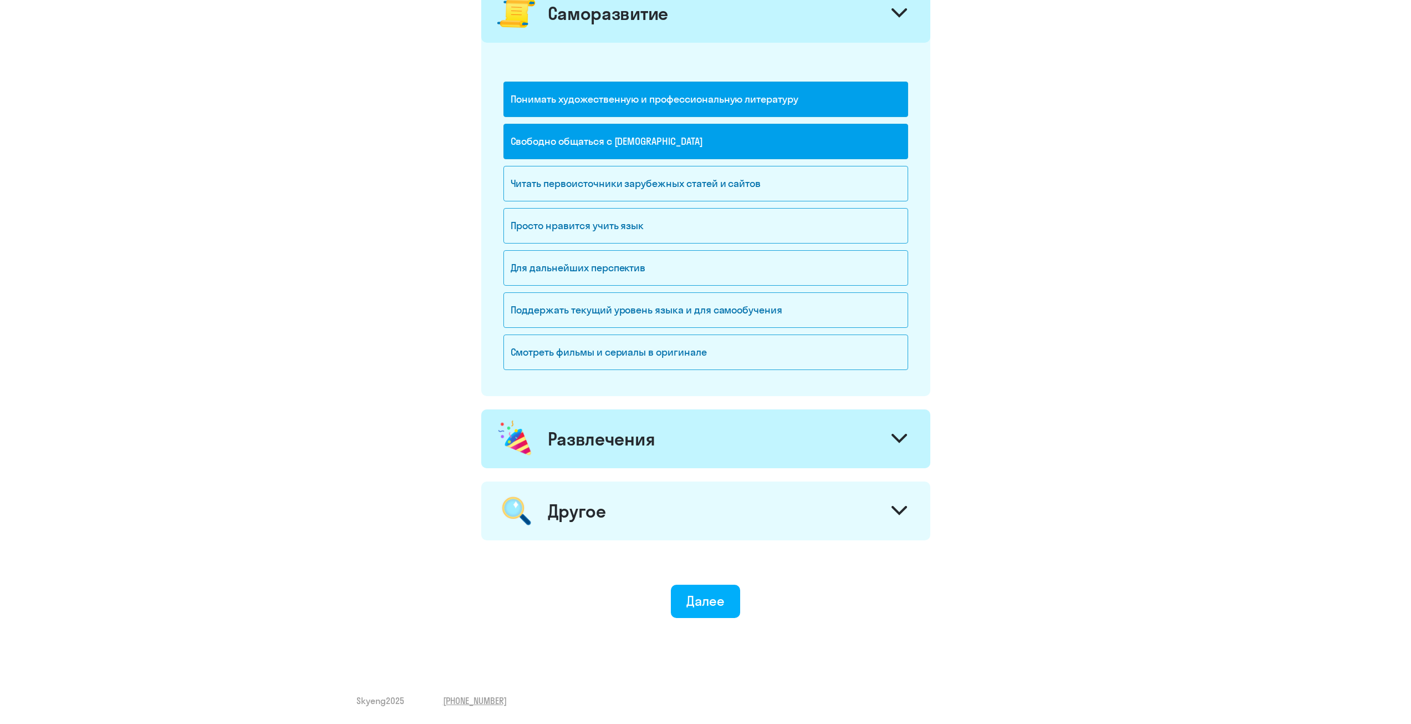
drag, startPoint x: 639, startPoint y: 516, endPoint x: 633, endPoint y: 520, distance: 6.9
click at [638, 516] on div "Другое" at bounding box center [705, 510] width 449 height 59
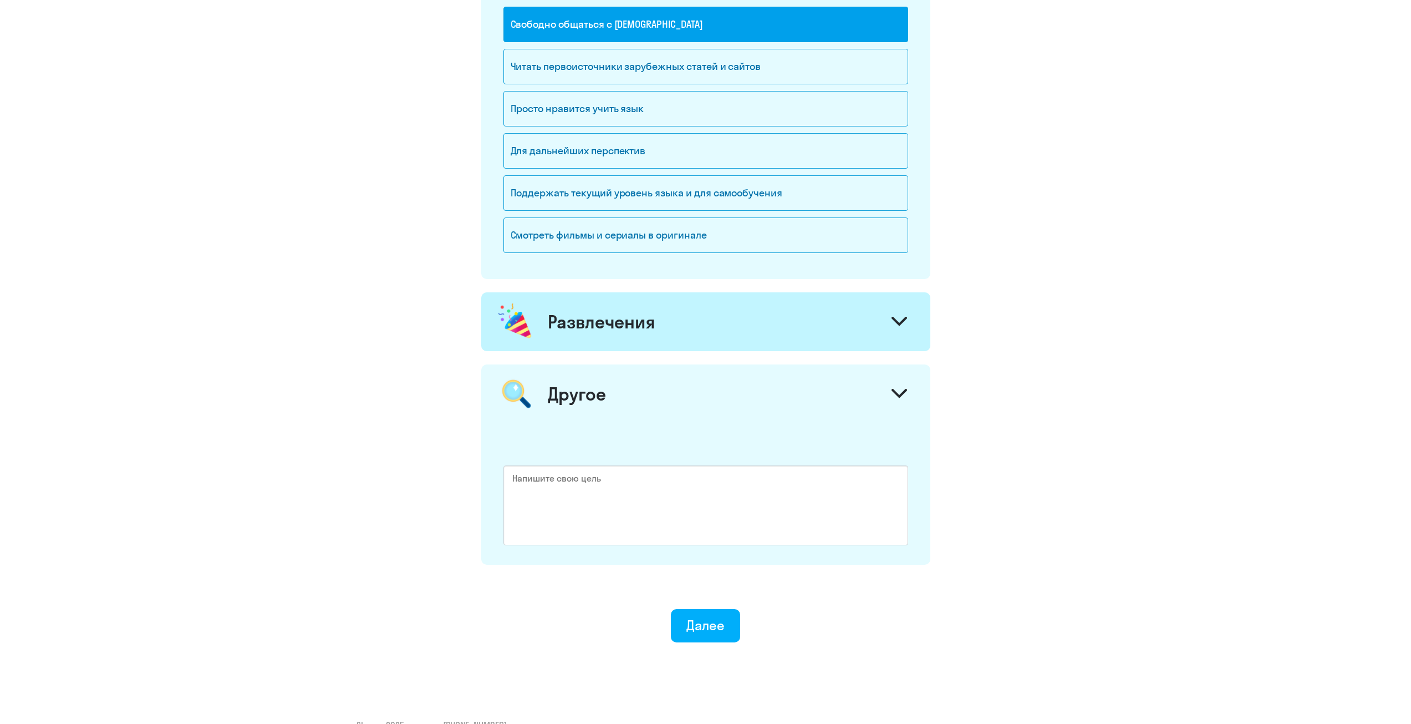
scroll to position [1199, 0]
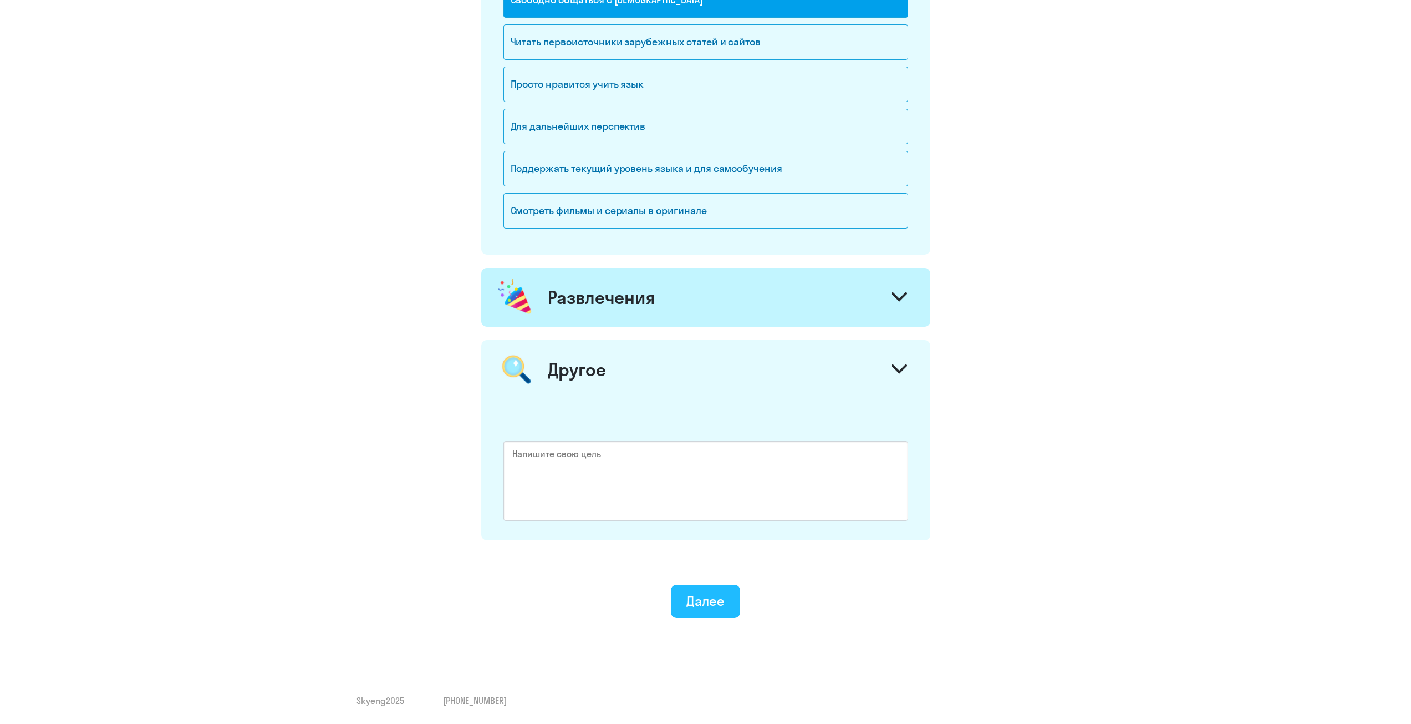
click at [702, 599] on div "Далее" at bounding box center [706, 601] width 38 height 18
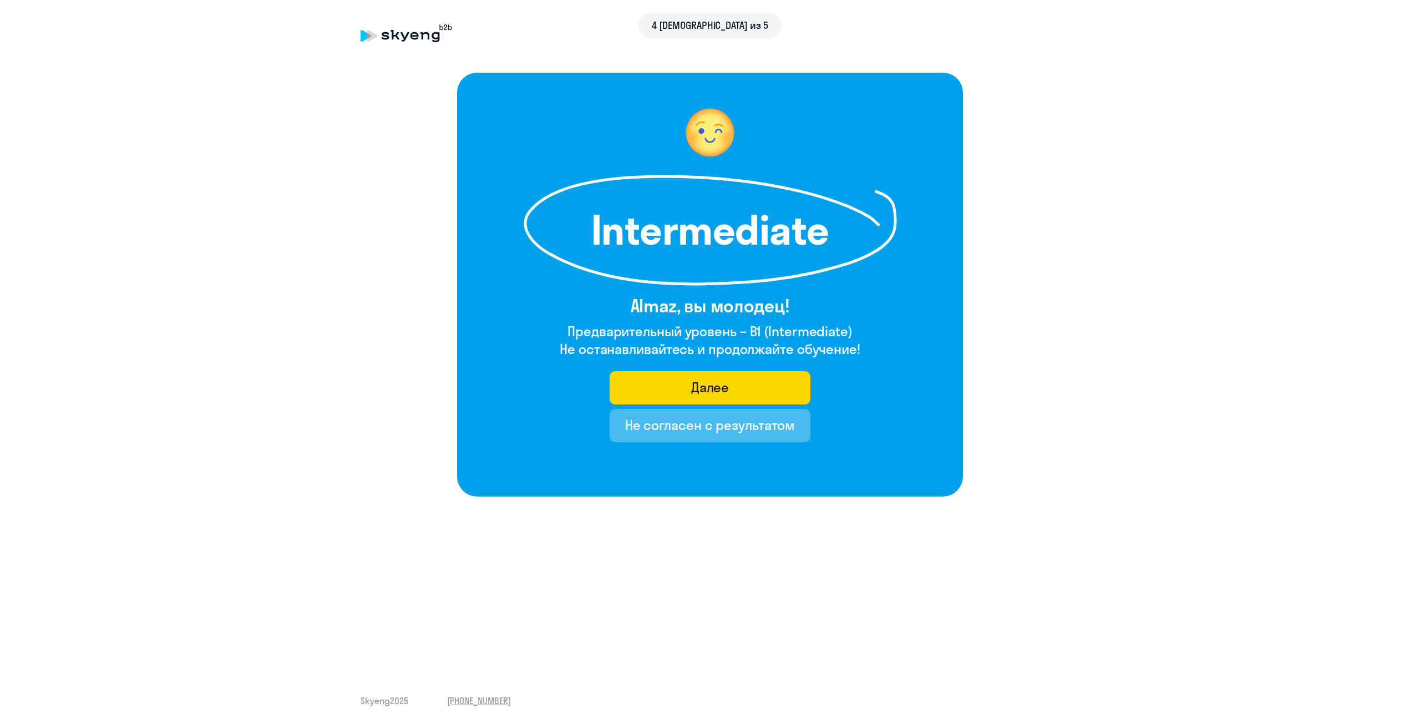
click at [709, 238] on h1 "Intermediate" at bounding box center [709, 230] width 255 height 40
copy h1 "Intermediate"
click at [703, 379] on div "Далее" at bounding box center [710, 387] width 38 height 18
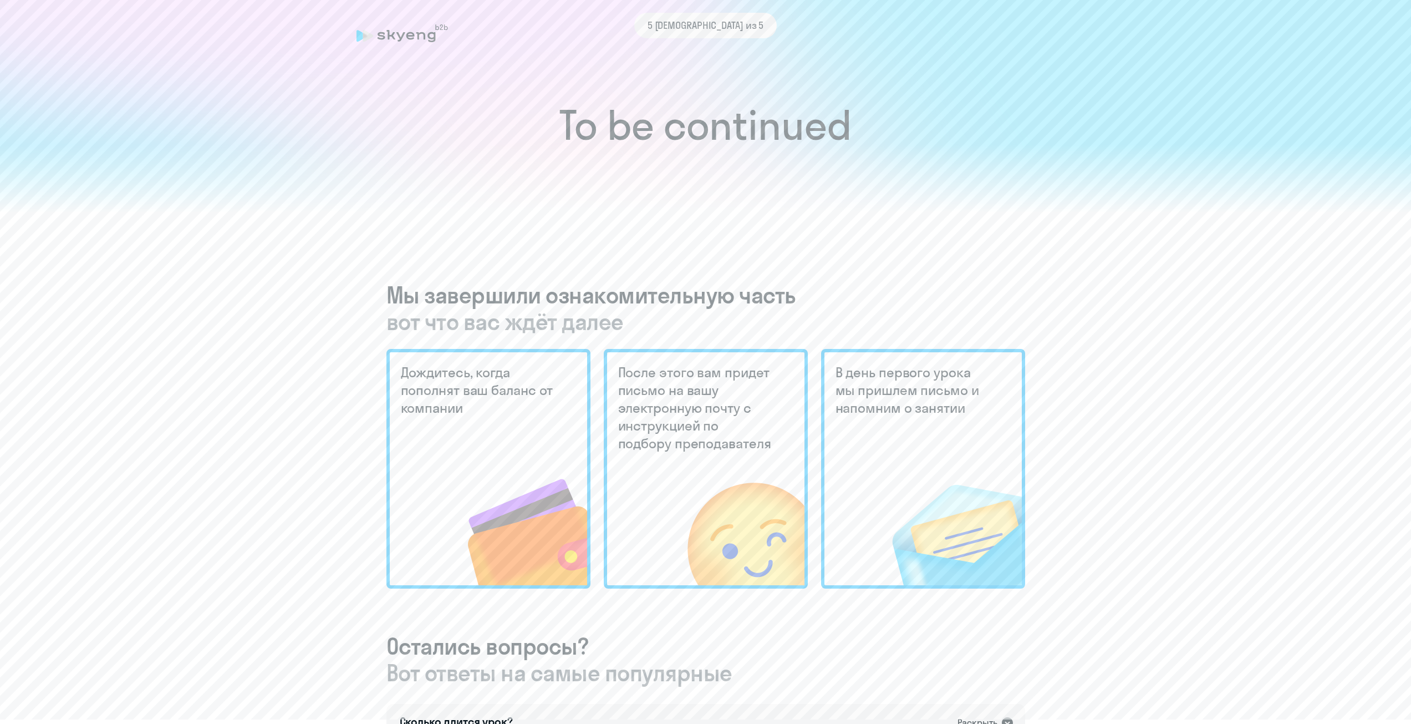
click at [405, 44] on div "5 [DEMOGRAPHIC_DATA] из 5" at bounding box center [706, 34] width 699 height 26
click at [404, 33] on div "5 [DEMOGRAPHIC_DATA] из 5" at bounding box center [706, 26] width 699 height 26
